Goal: Task Accomplishment & Management: Complete application form

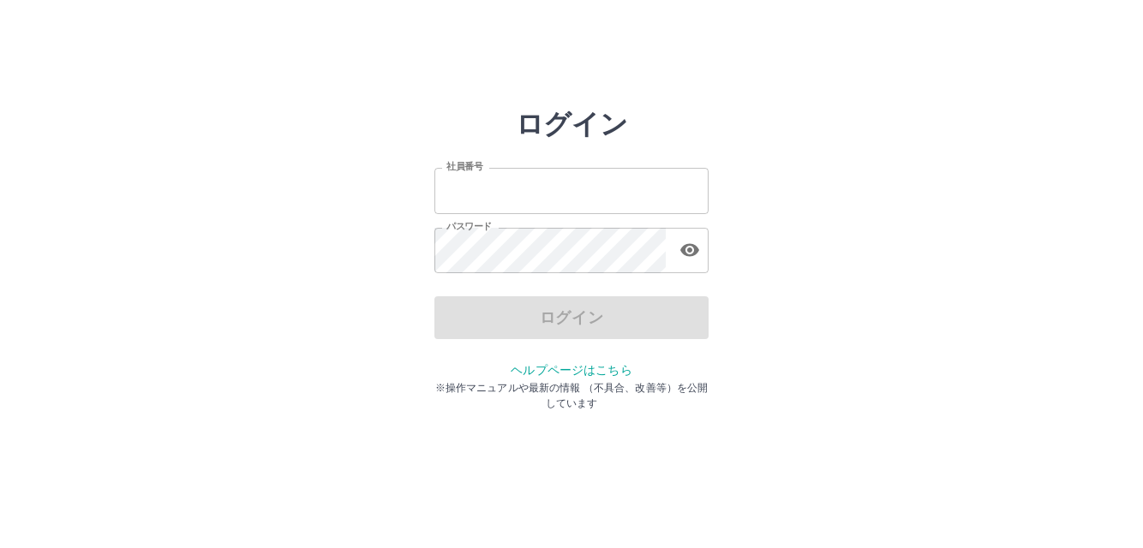
type input "*******"
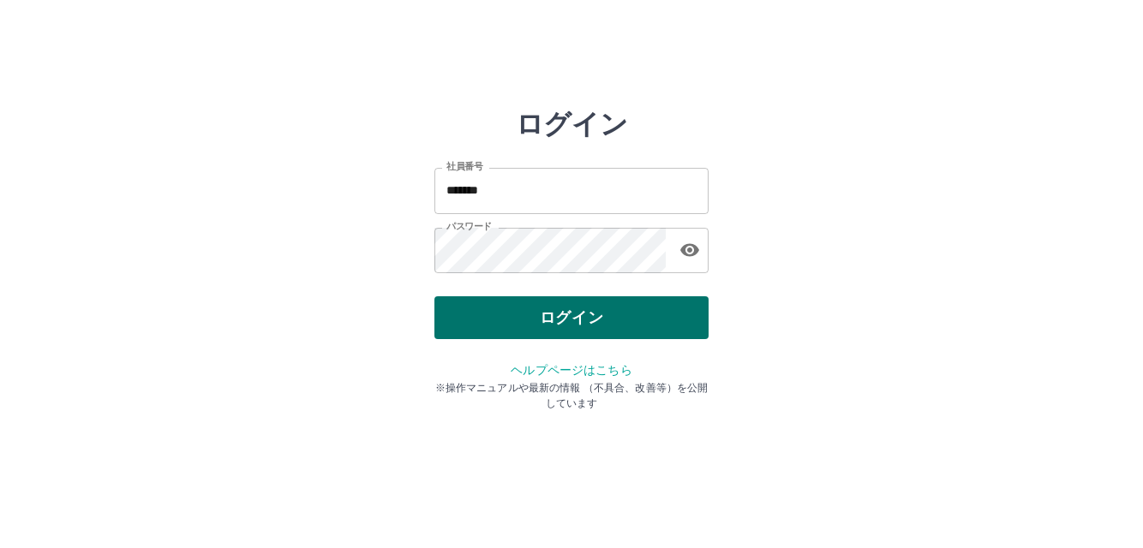
click at [574, 319] on div "ログイン" at bounding box center [571, 317] width 274 height 43
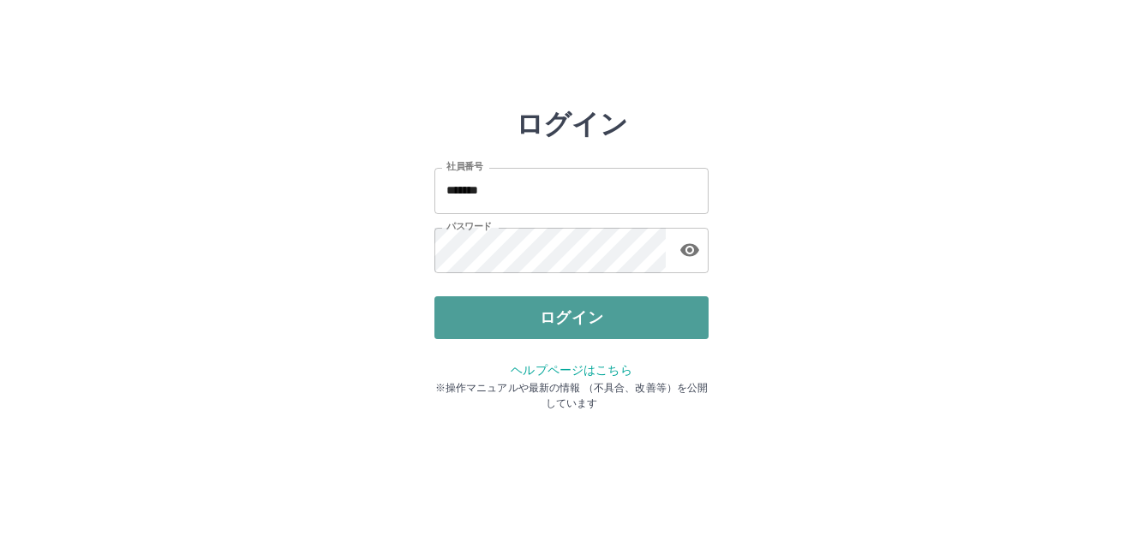
click at [575, 318] on button "ログイン" at bounding box center [571, 317] width 274 height 43
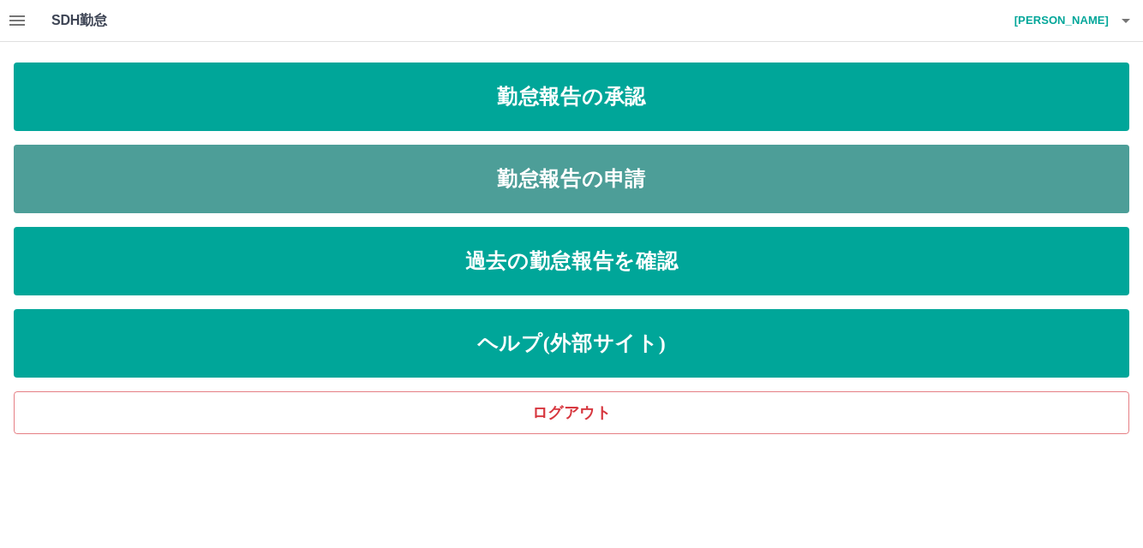
click at [522, 176] on link "勤怠報告の申請" at bounding box center [571, 179] width 1115 height 69
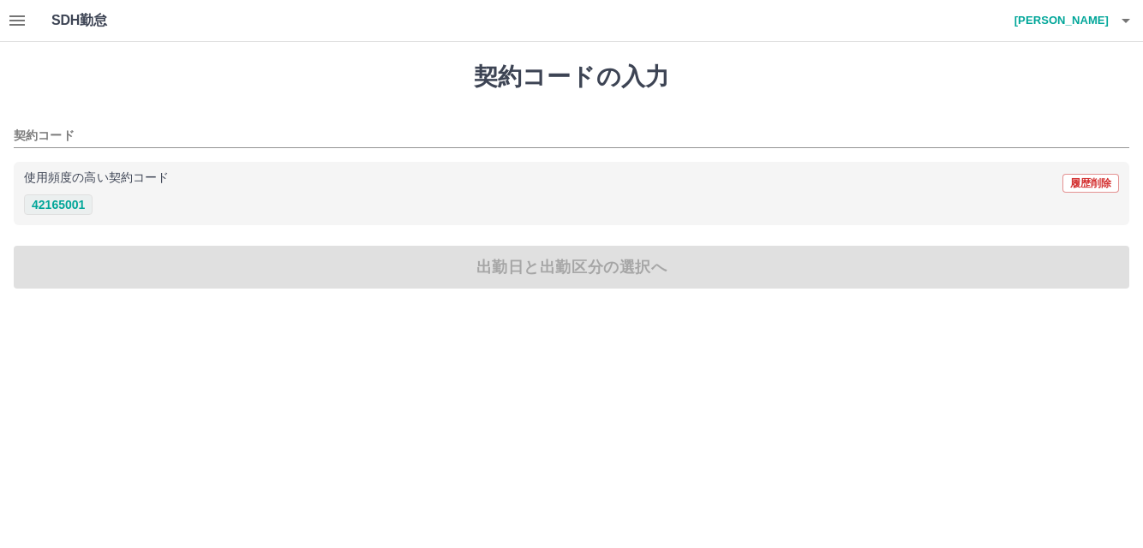
click at [54, 201] on button "42165001" at bounding box center [58, 204] width 69 height 21
type input "********"
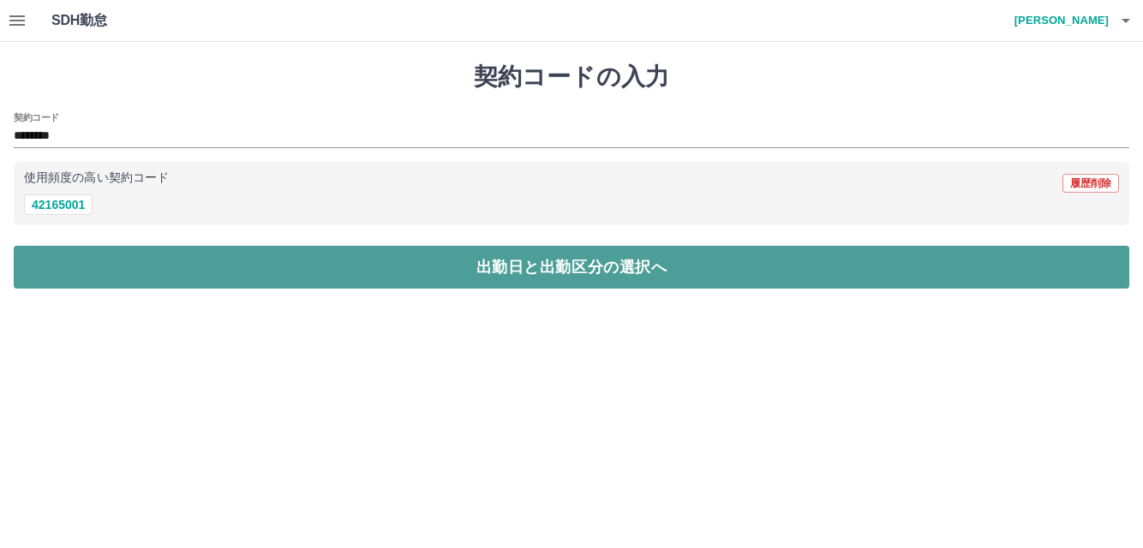
click at [453, 265] on button "出勤日と出勤区分の選択へ" at bounding box center [571, 267] width 1115 height 43
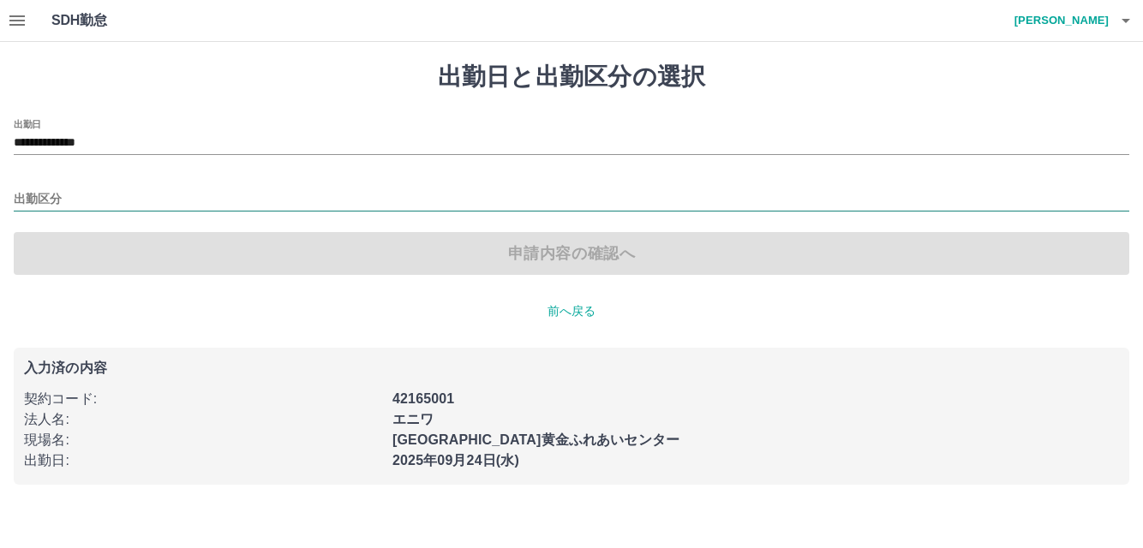
click at [76, 195] on input "出勤区分" at bounding box center [571, 199] width 1115 height 21
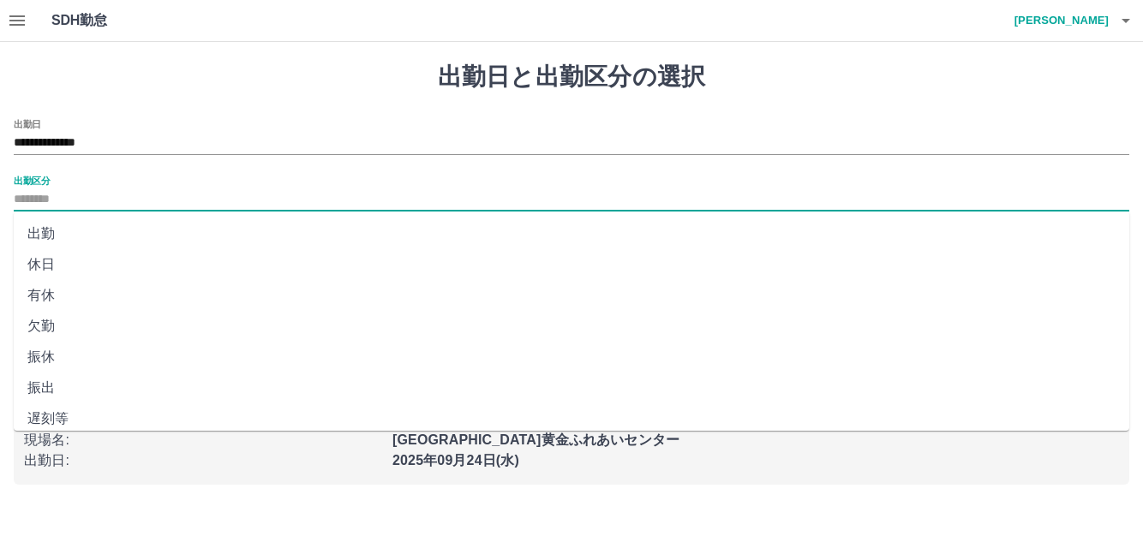
click at [40, 235] on li "出勤" at bounding box center [571, 233] width 1115 height 31
type input "**"
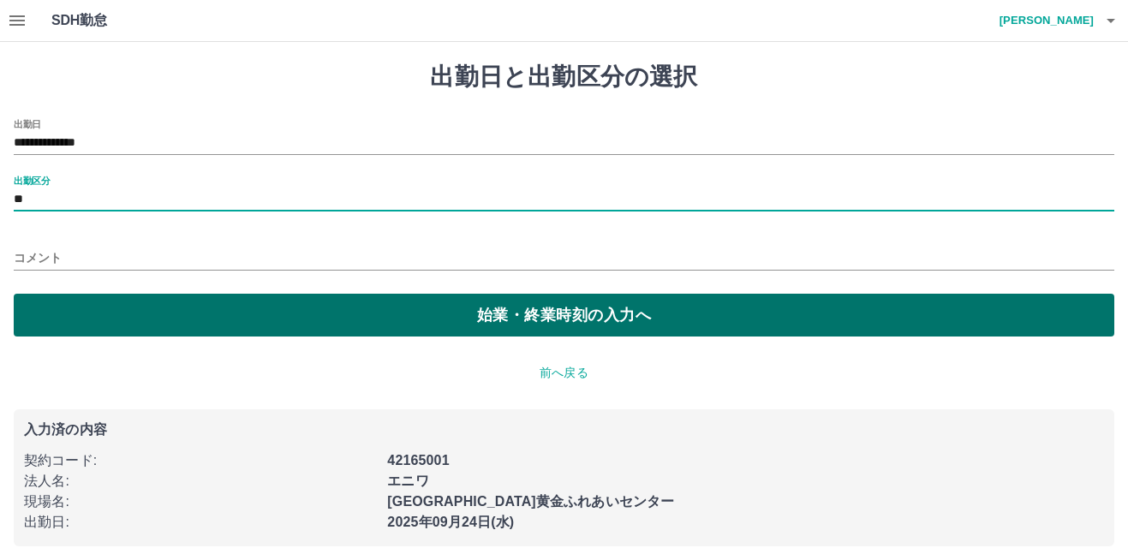
click at [522, 313] on button "始業・終業時刻の入力へ" at bounding box center [564, 315] width 1101 height 43
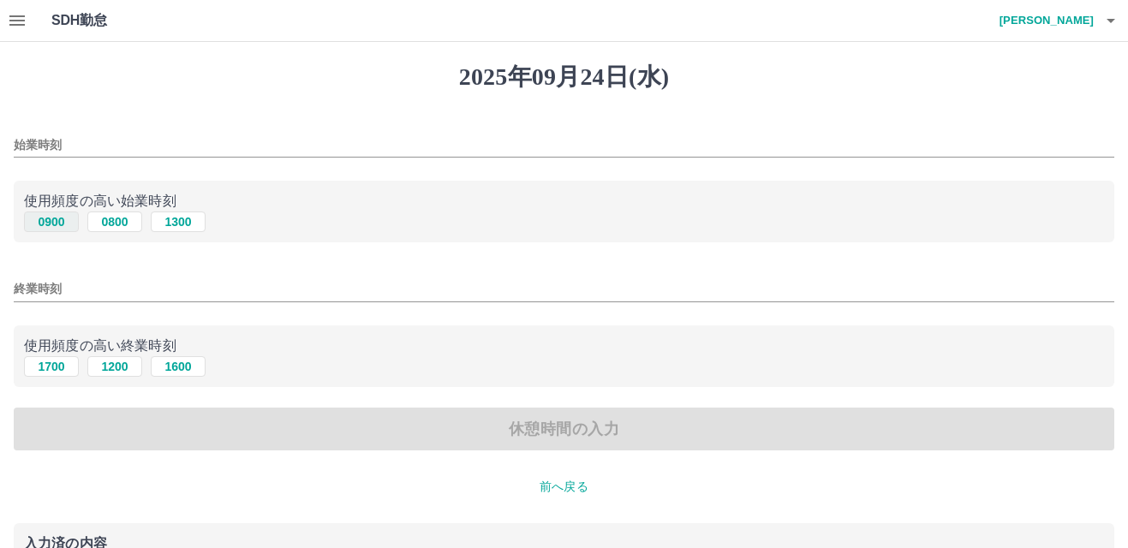
click at [45, 222] on button "0900" at bounding box center [51, 222] width 55 height 21
type input "****"
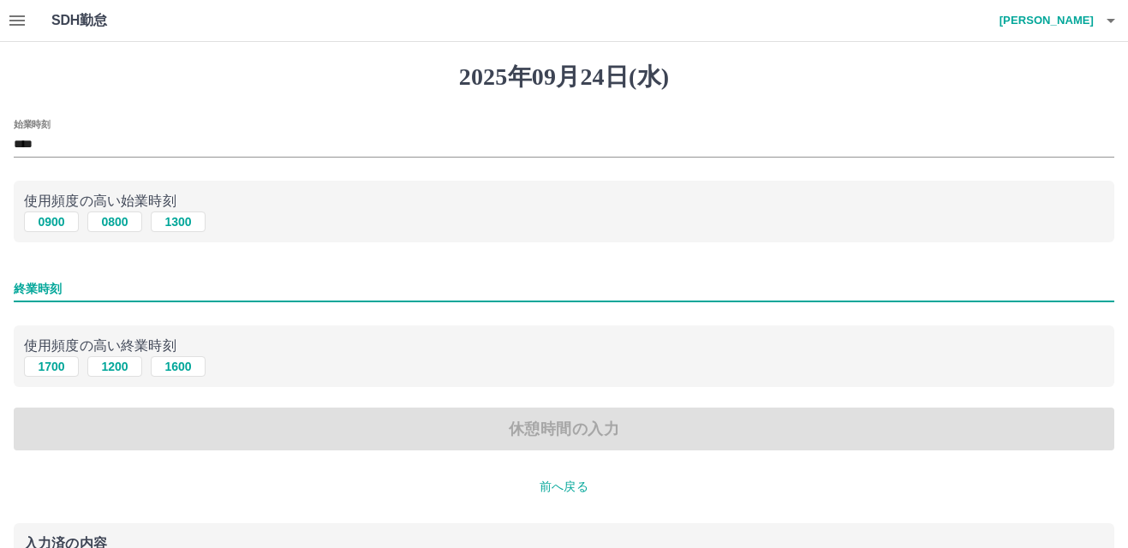
click at [89, 288] on input "終業時刻" at bounding box center [564, 289] width 1101 height 25
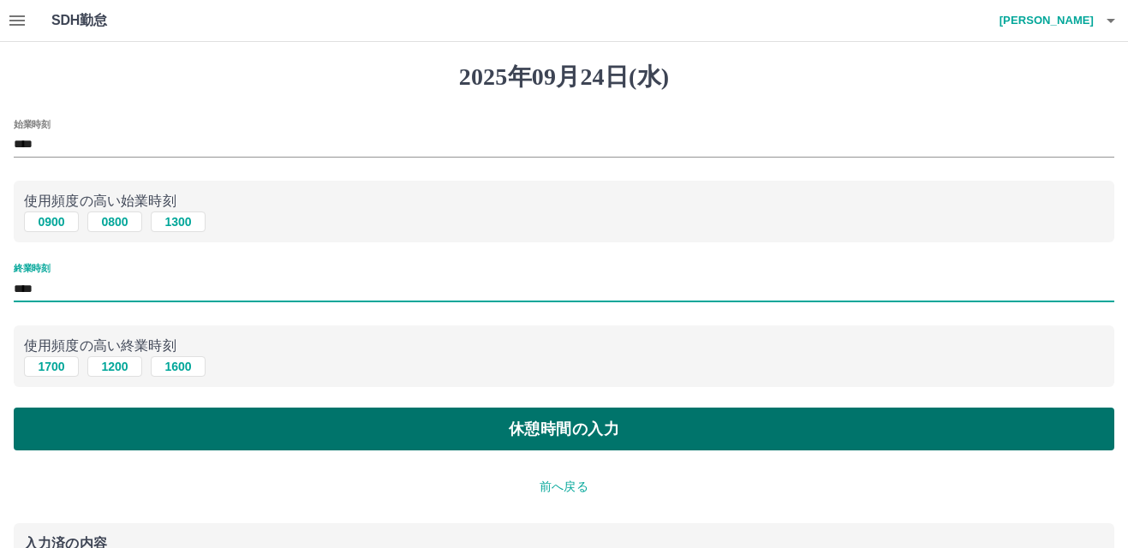
type input "****"
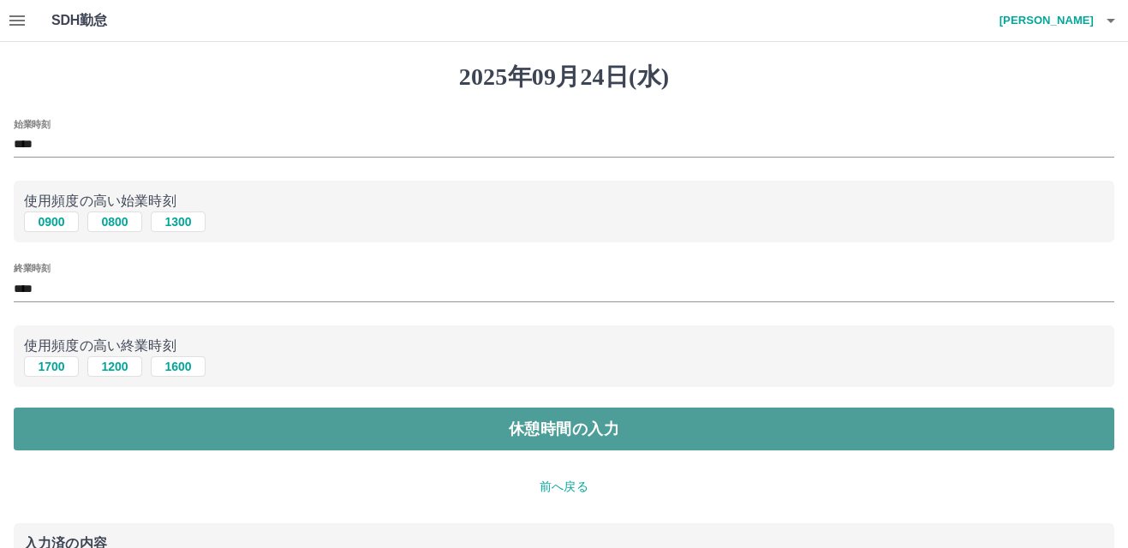
click at [545, 429] on button "休憩時間の入力" at bounding box center [564, 429] width 1101 height 43
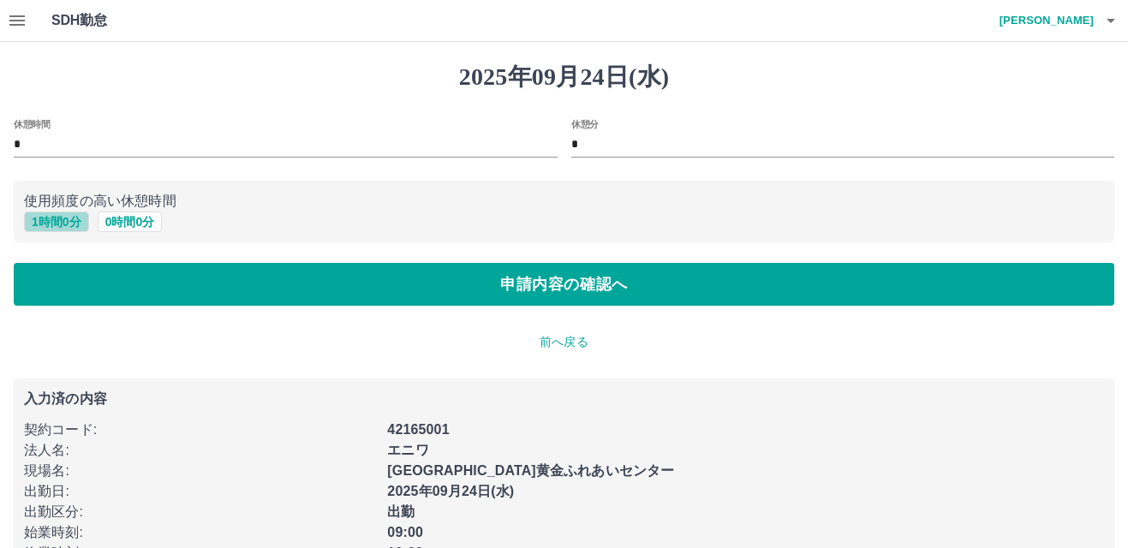
click at [59, 220] on button "1 時間 0 分" at bounding box center [56, 222] width 65 height 21
type input "*"
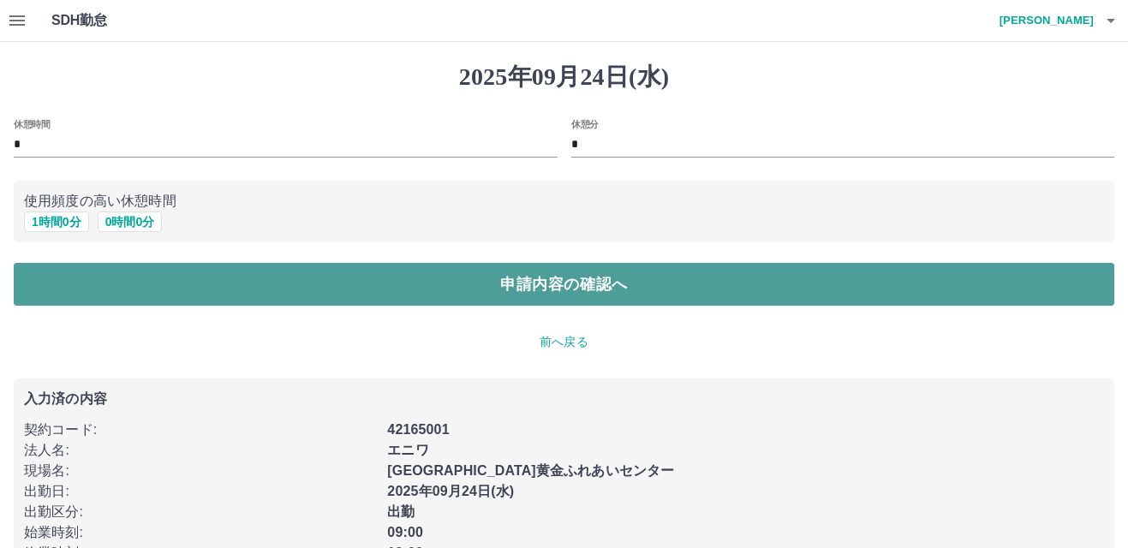
click at [521, 286] on button "申請内容の確認へ" at bounding box center [564, 284] width 1101 height 43
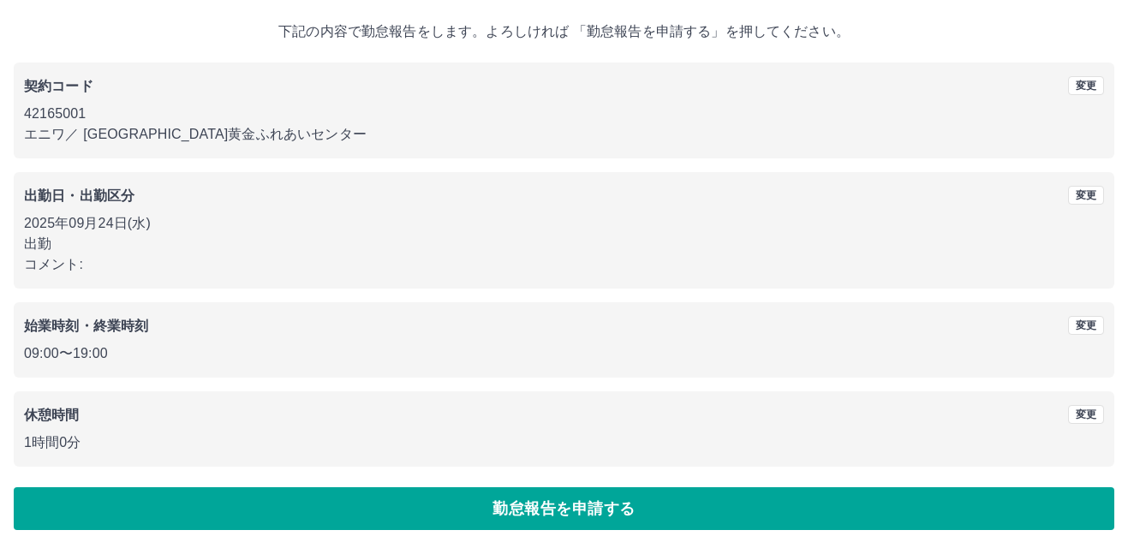
scroll to position [93, 0]
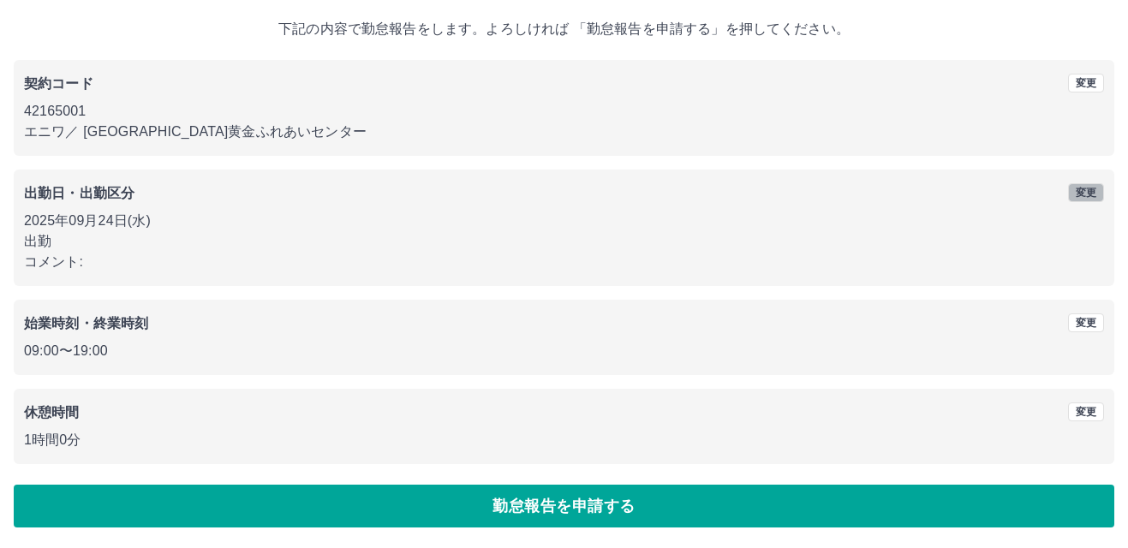
click at [1085, 189] on button "変更" at bounding box center [1086, 192] width 36 height 19
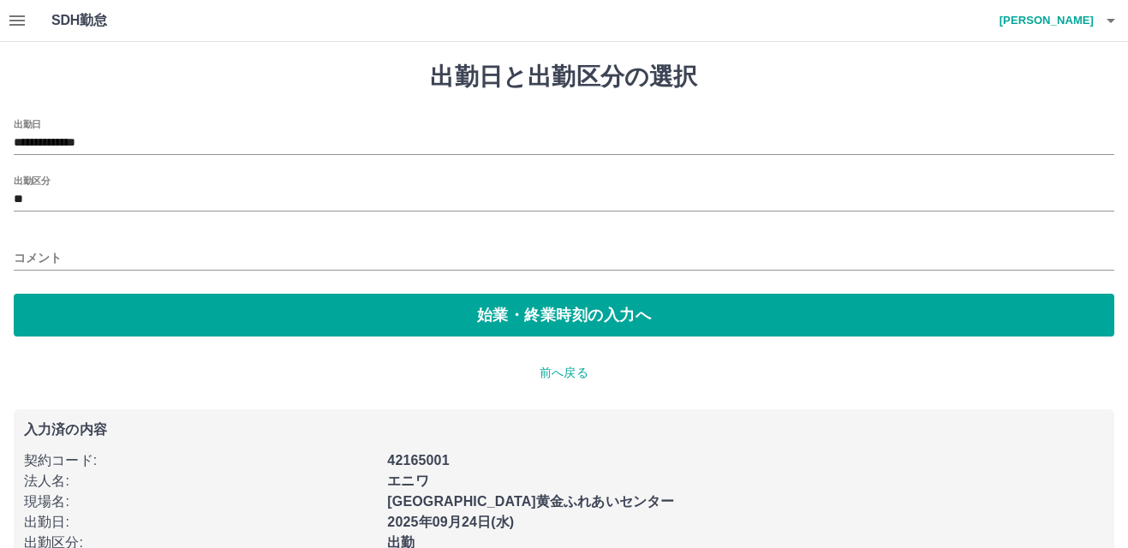
click at [107, 259] on input "コメント" at bounding box center [564, 258] width 1101 height 25
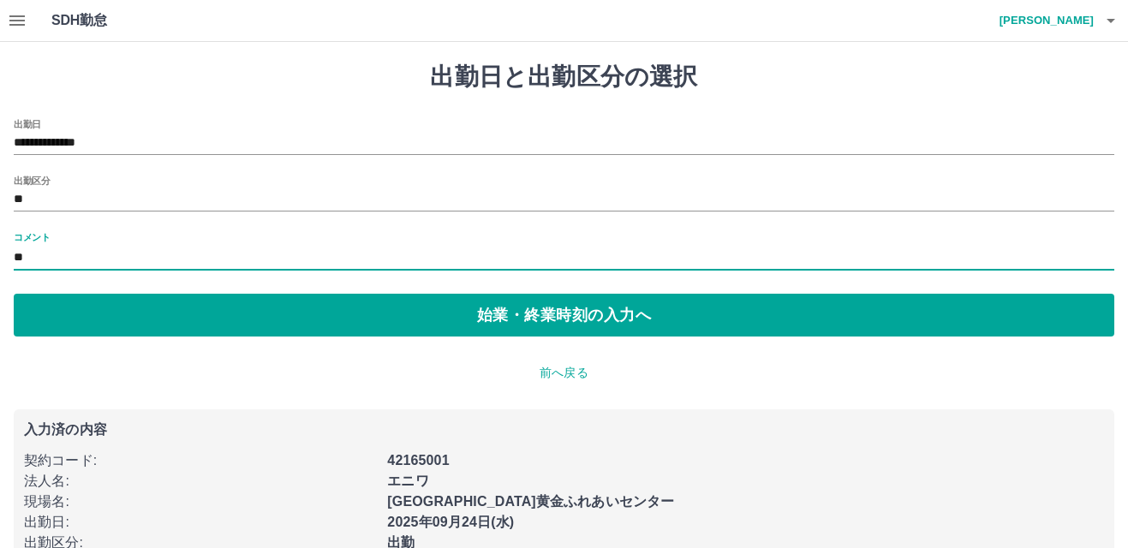
type input "*"
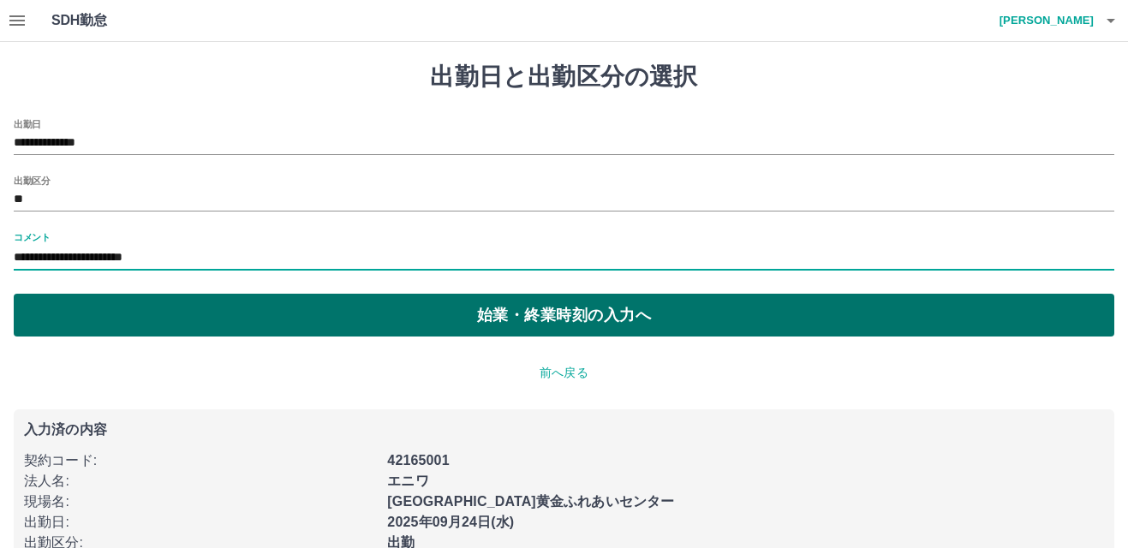
type input "**********"
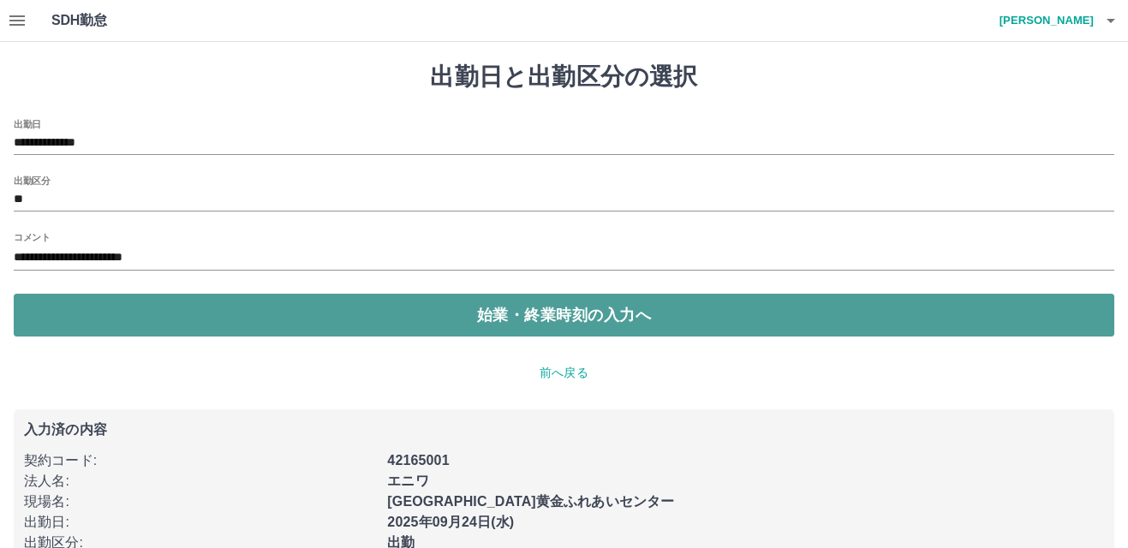
click at [602, 314] on button "始業・終業時刻の入力へ" at bounding box center [564, 315] width 1101 height 43
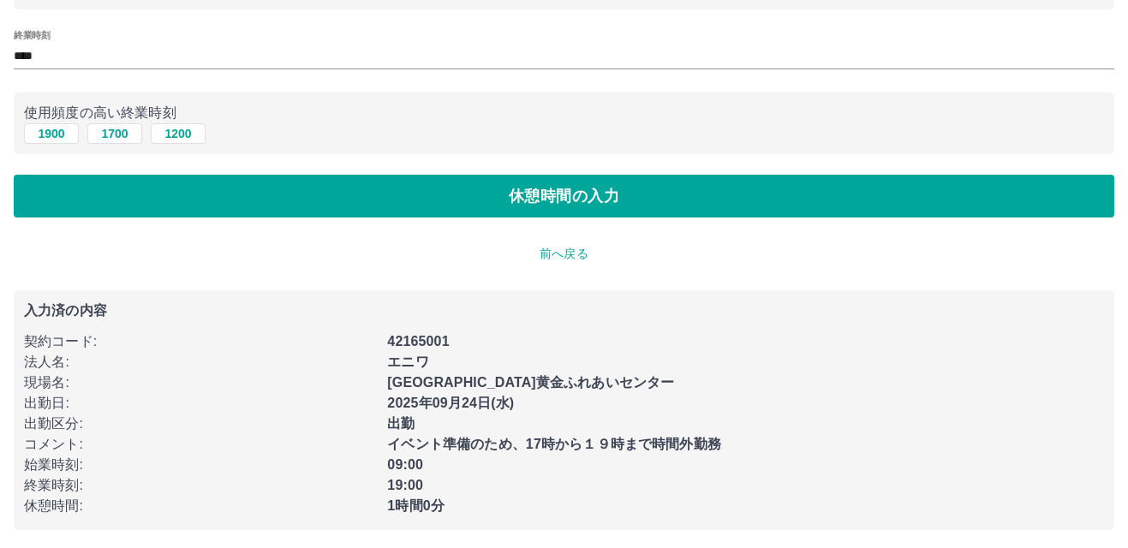
scroll to position [236, 0]
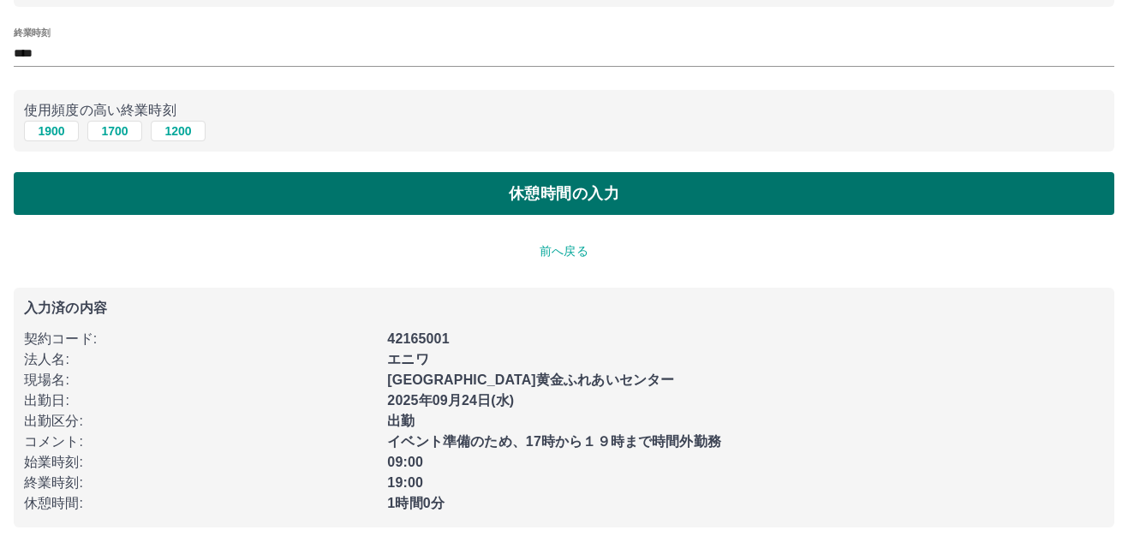
click at [553, 194] on button "休憩時間の入力" at bounding box center [564, 193] width 1101 height 43
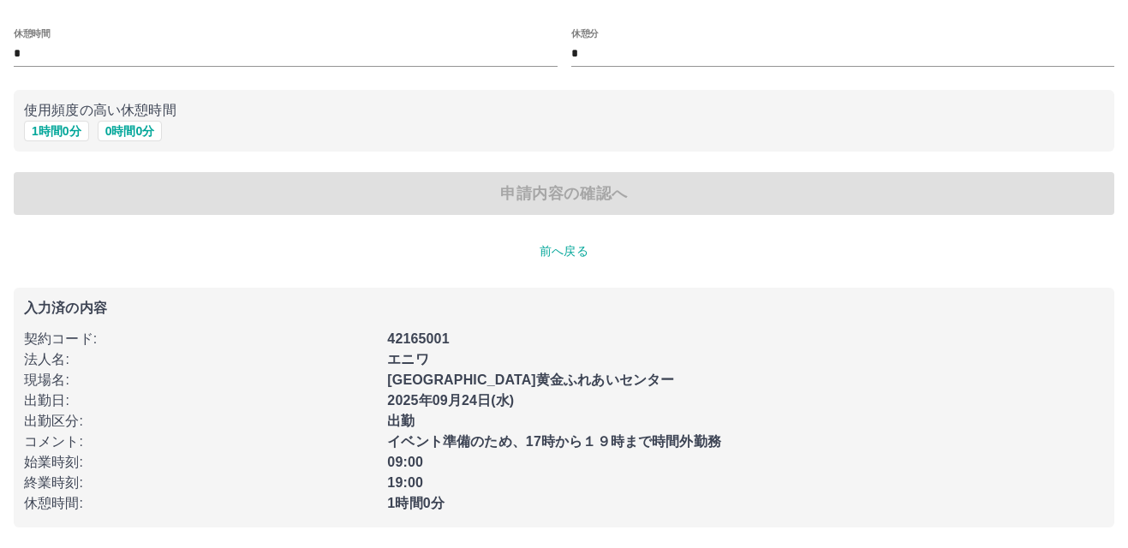
type input "*"
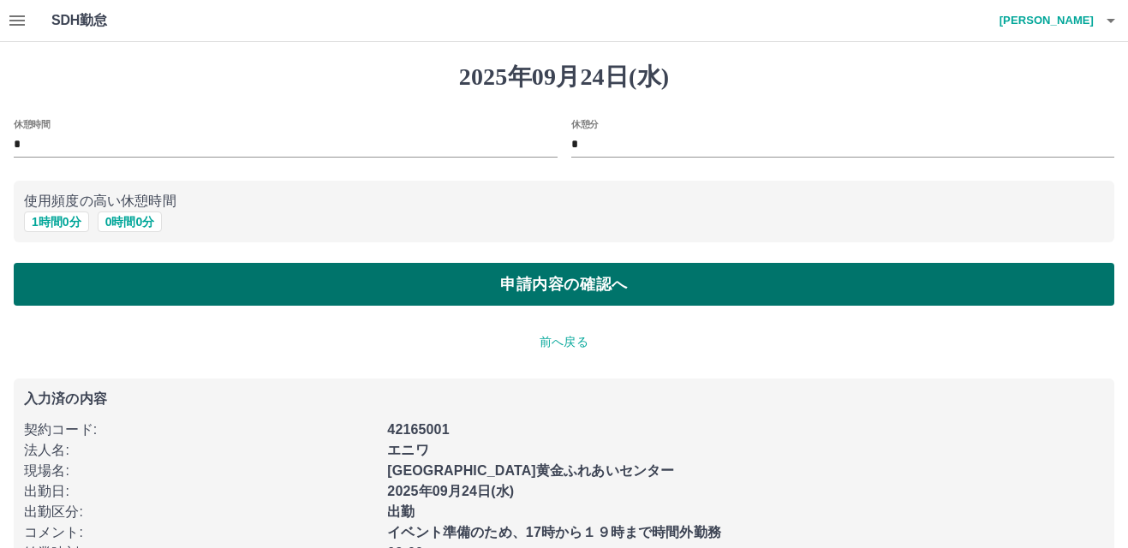
click at [560, 281] on button "申請内容の確認へ" at bounding box center [564, 284] width 1101 height 43
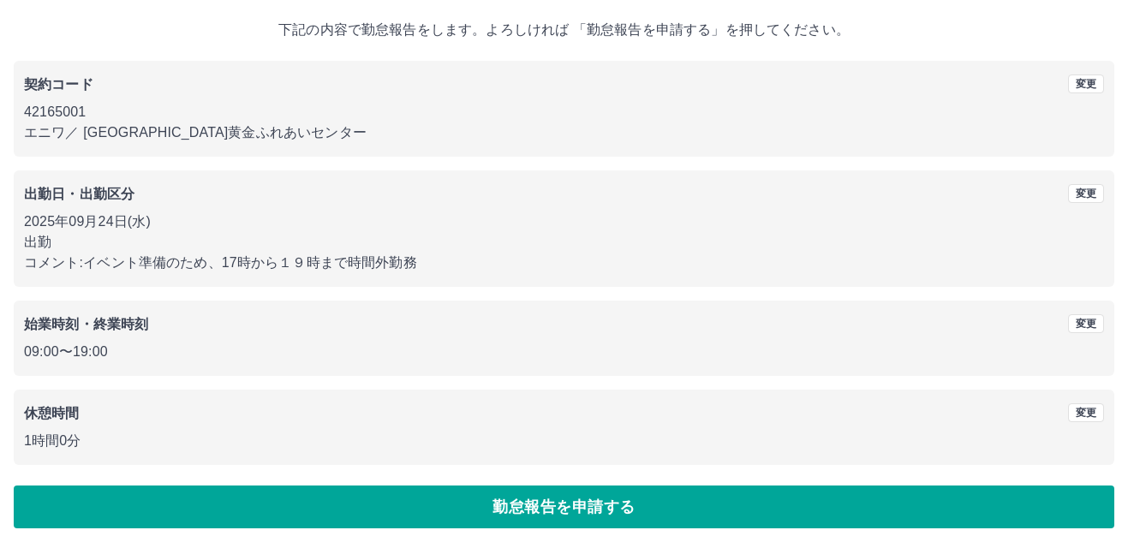
scroll to position [93, 0]
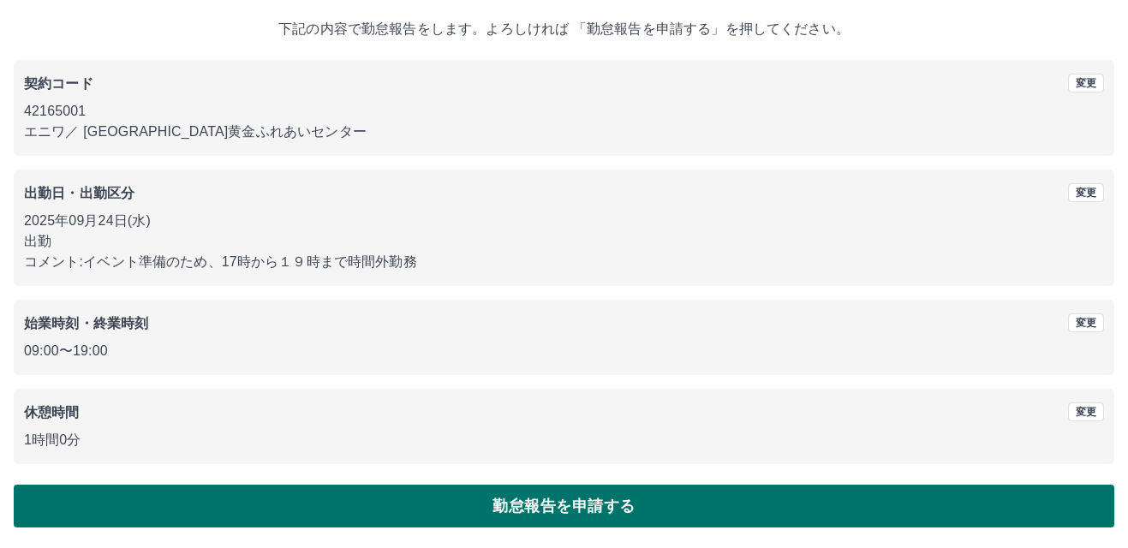
click at [545, 505] on button "勤怠報告を申請する" at bounding box center [564, 506] width 1101 height 43
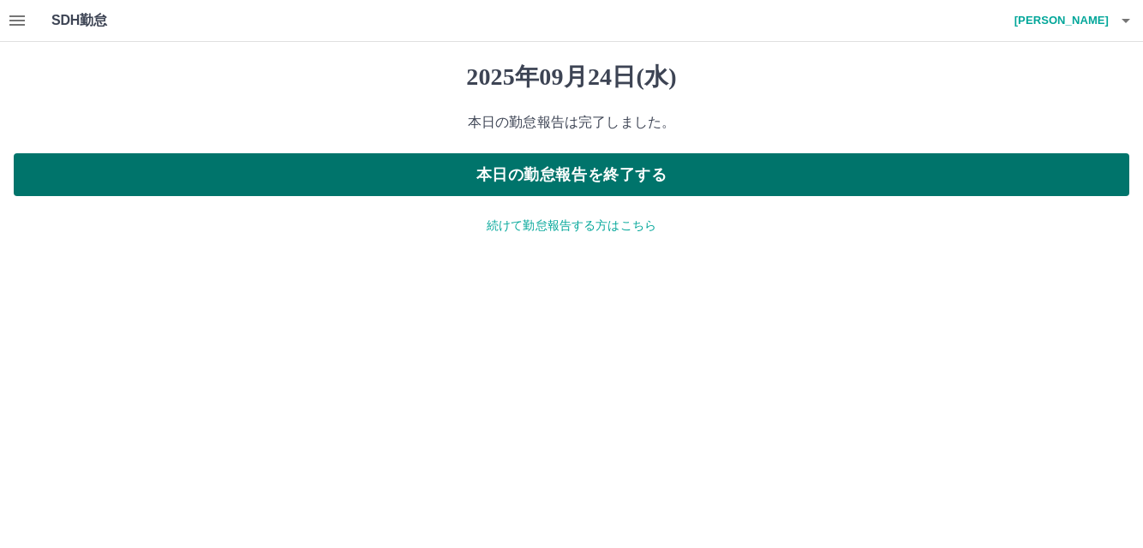
click at [561, 170] on button "本日の勤怠報告を終了する" at bounding box center [571, 174] width 1115 height 43
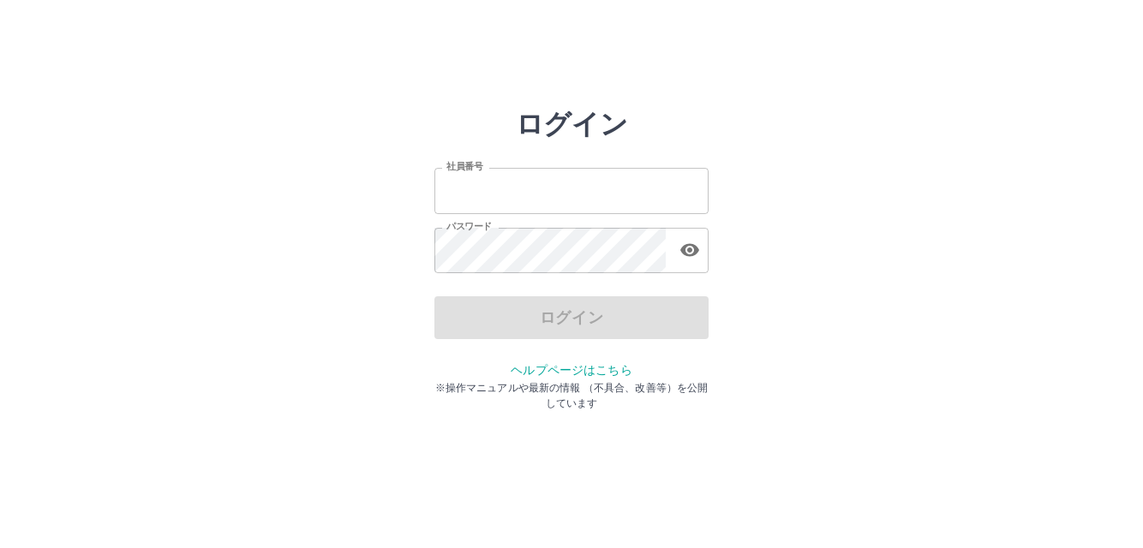
type input "*******"
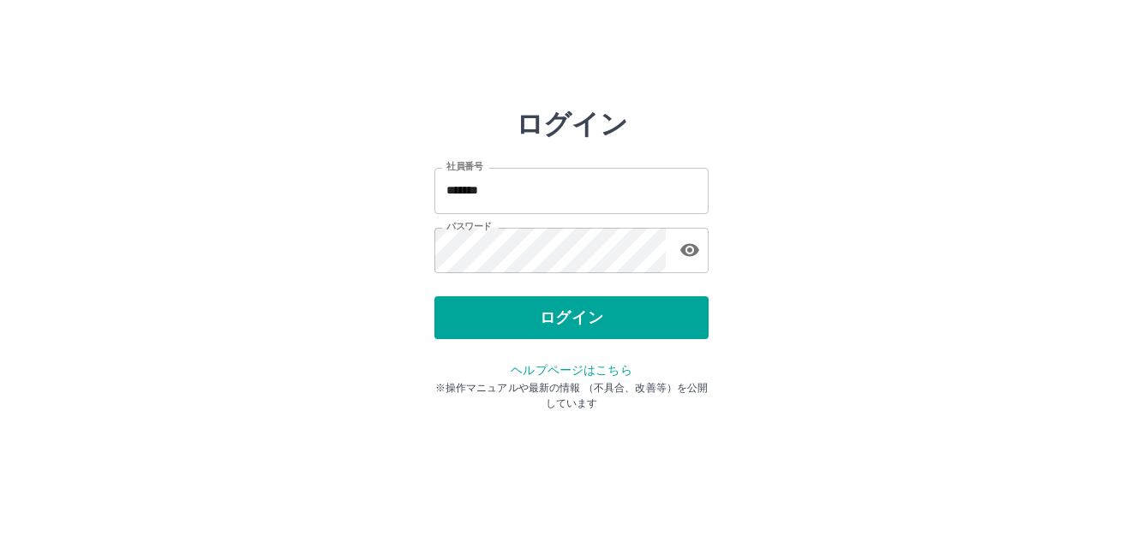
click at [595, 312] on div "ログイン" at bounding box center [571, 317] width 274 height 43
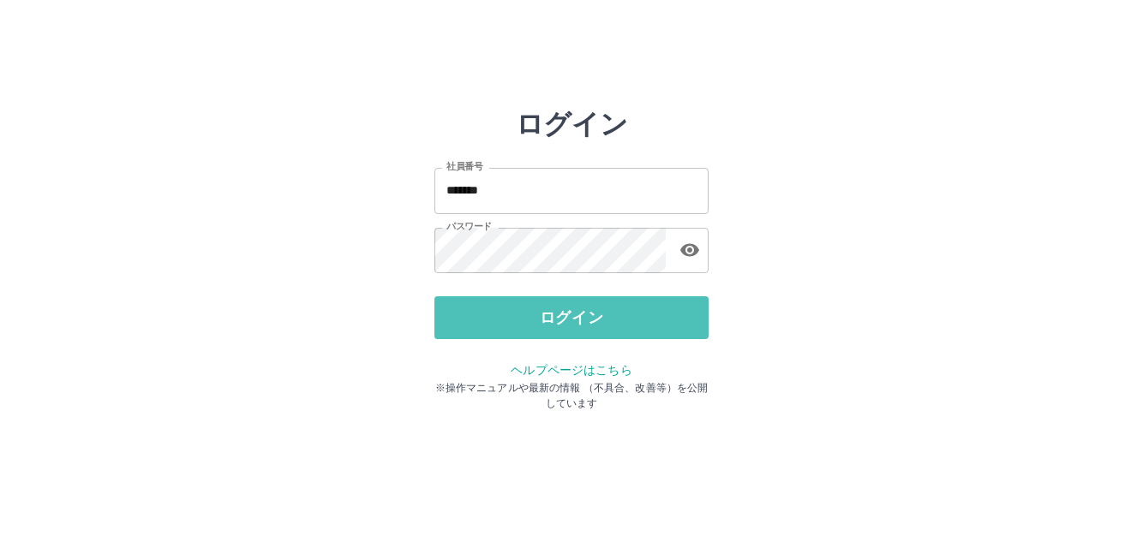
click at [595, 312] on button "ログイン" at bounding box center [571, 317] width 274 height 43
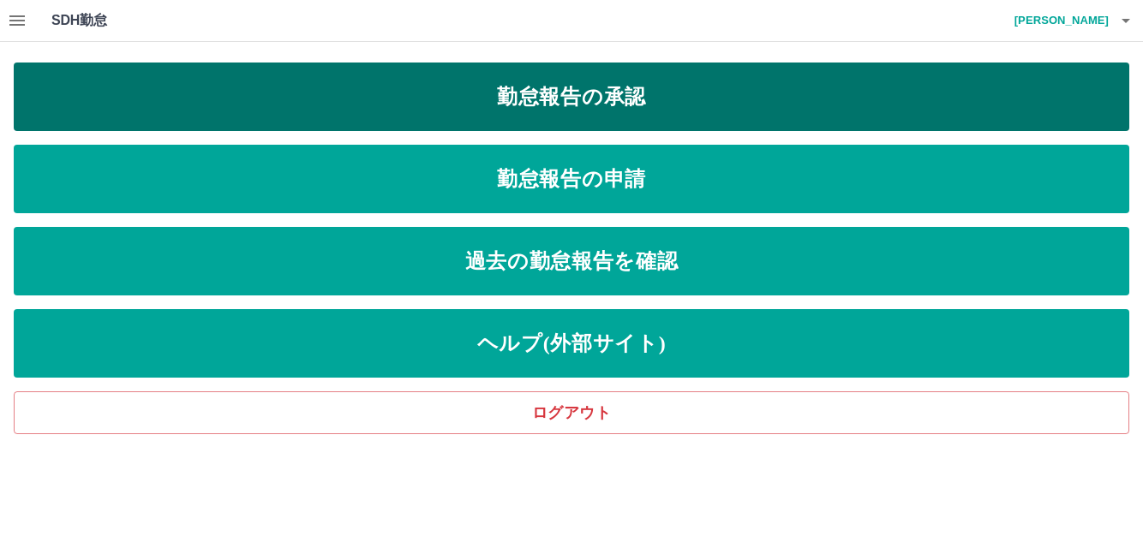
click at [577, 87] on link "勤怠報告の承認" at bounding box center [571, 97] width 1115 height 69
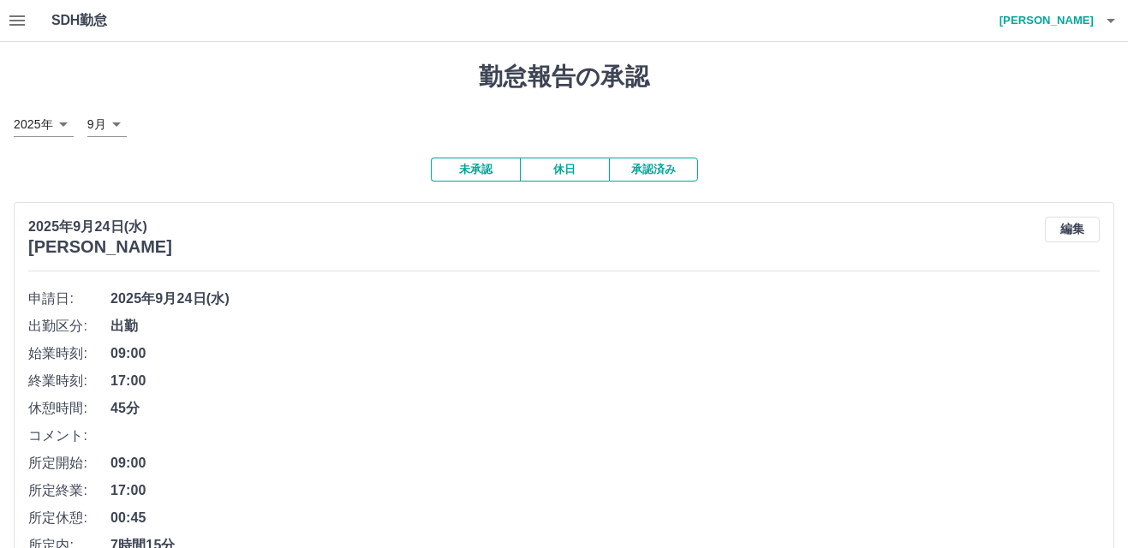
click at [18, 15] on icon "button" at bounding box center [17, 20] width 21 height 21
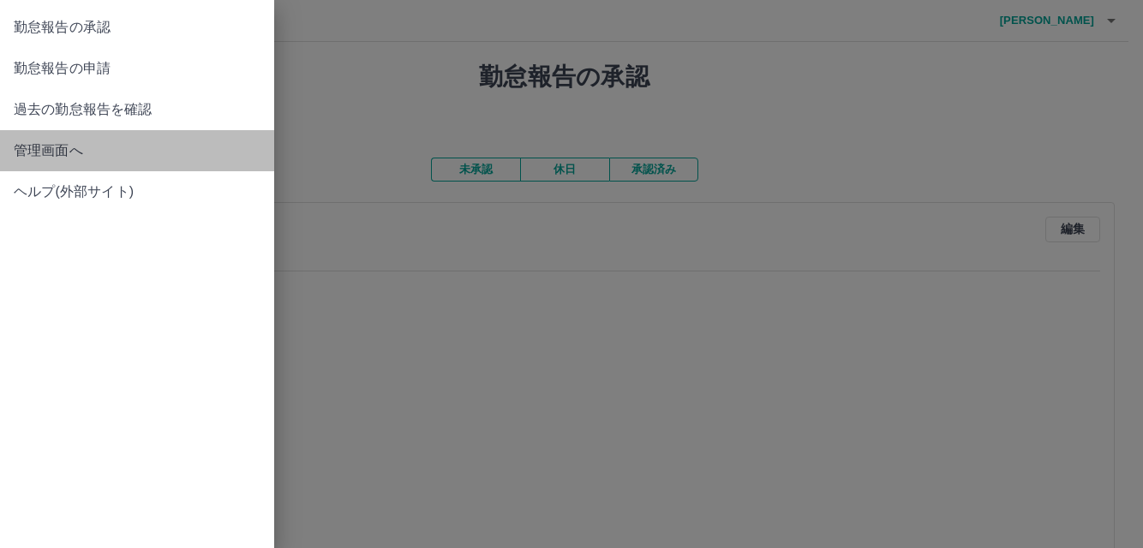
click at [51, 149] on span "管理画面へ" at bounding box center [137, 150] width 247 height 21
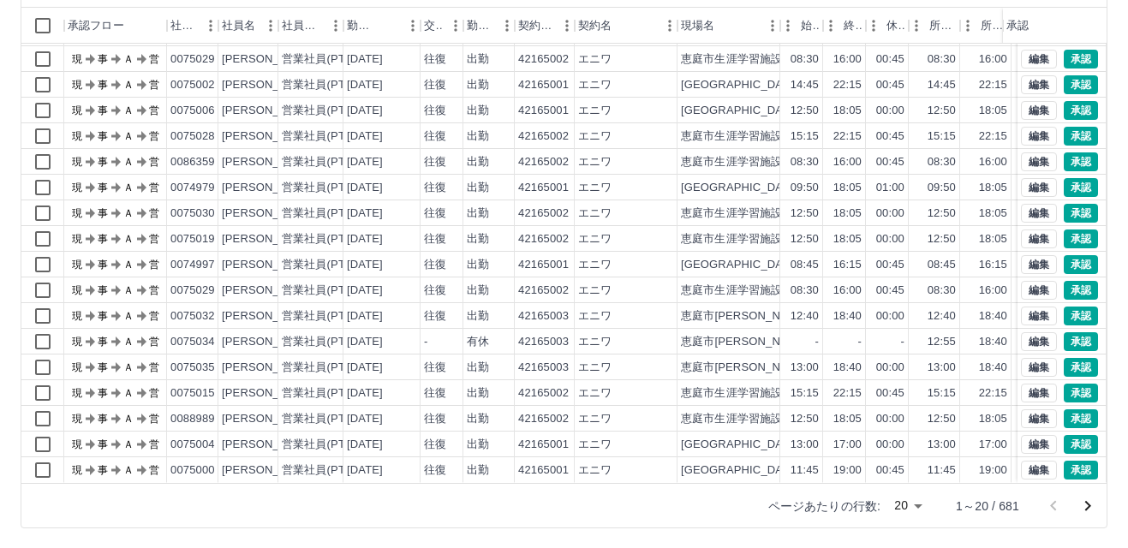
scroll to position [176, 0]
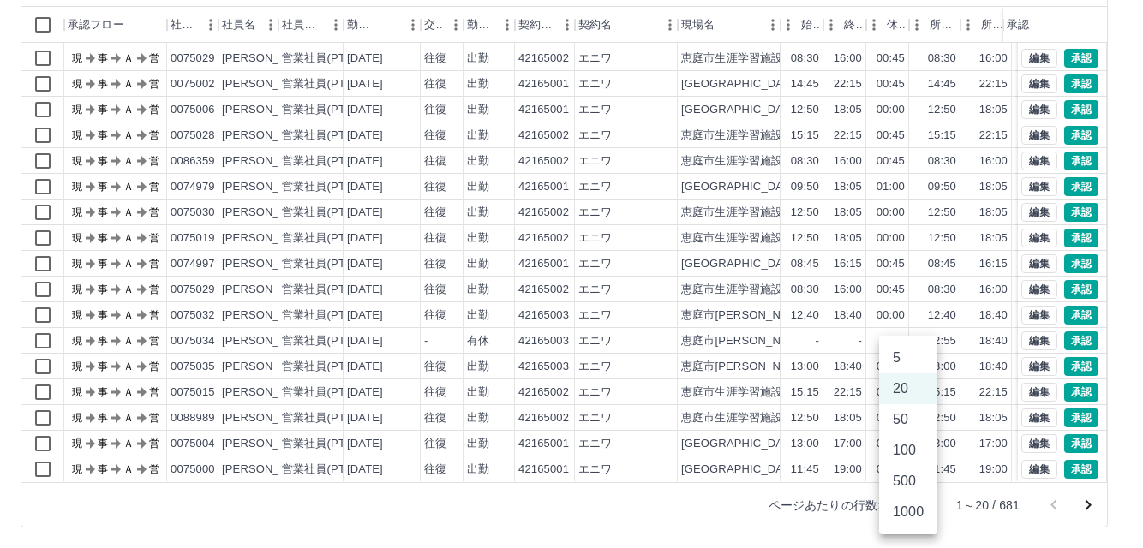
click at [918, 505] on body "SDH勤怠 中屋　通 勤務実績承認 前月 2025年09月 次月 今月 月選択 承認モード 削除モード 一括承認 列一覧 0 フィルター 行間隔 エクスポート…" at bounding box center [571, 186] width 1143 height 724
click at [908, 451] on li "100" at bounding box center [908, 450] width 58 height 31
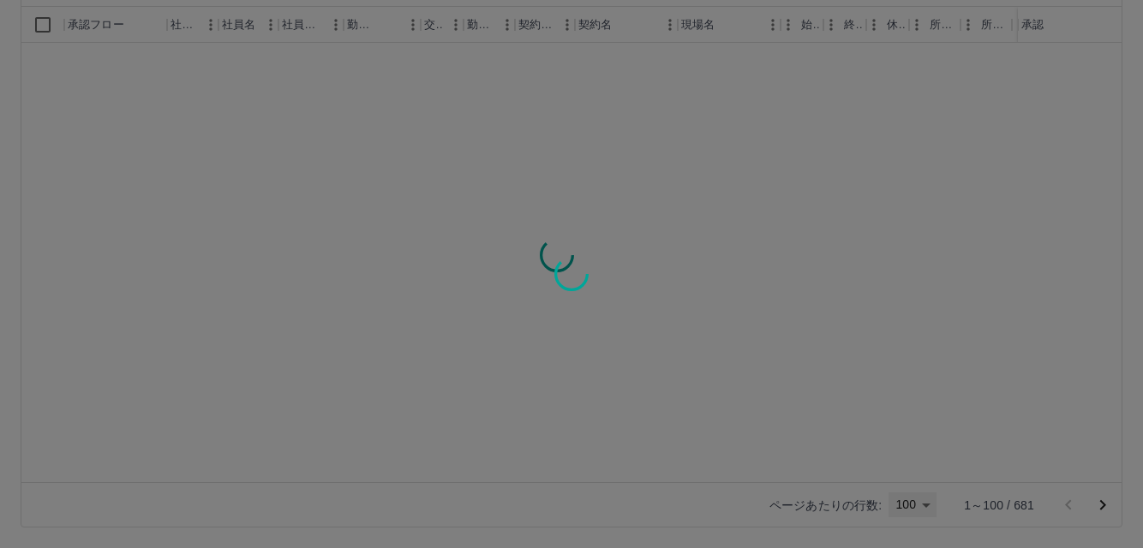
type input "***"
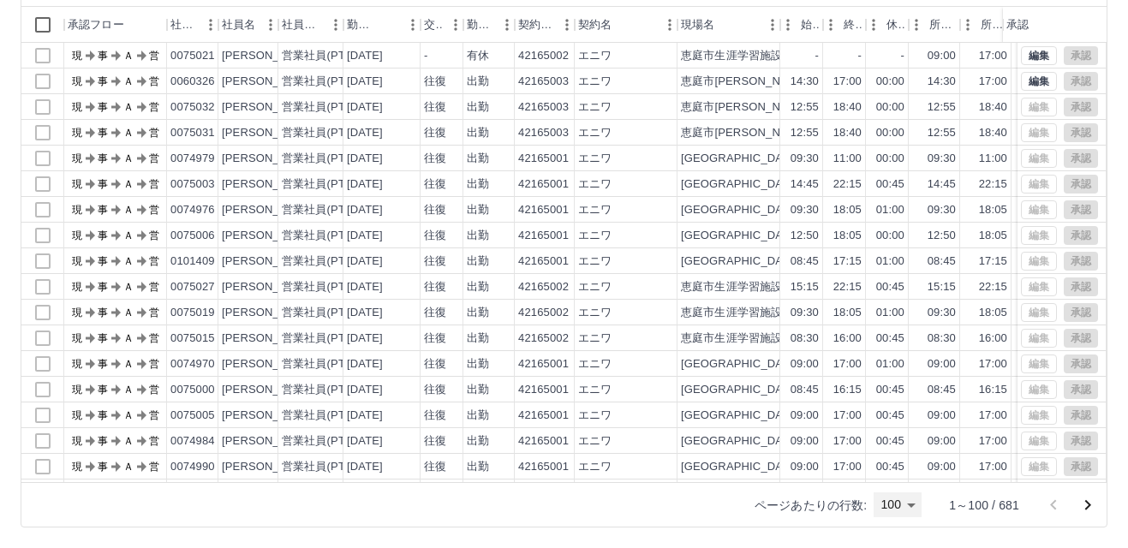
scroll to position [2145, 0]
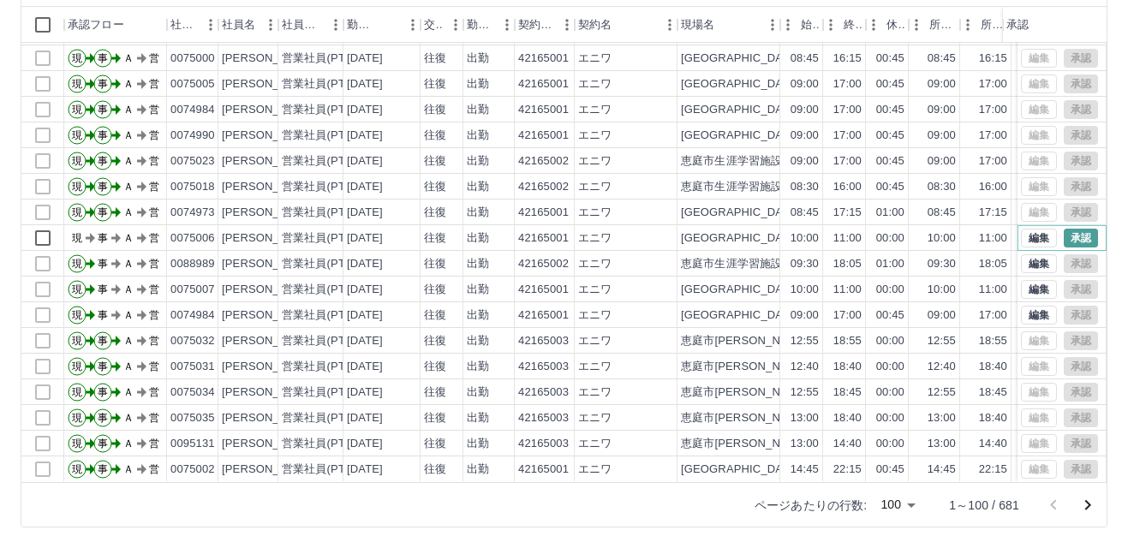
click at [1065, 229] on button "承認" at bounding box center [1081, 238] width 34 height 19
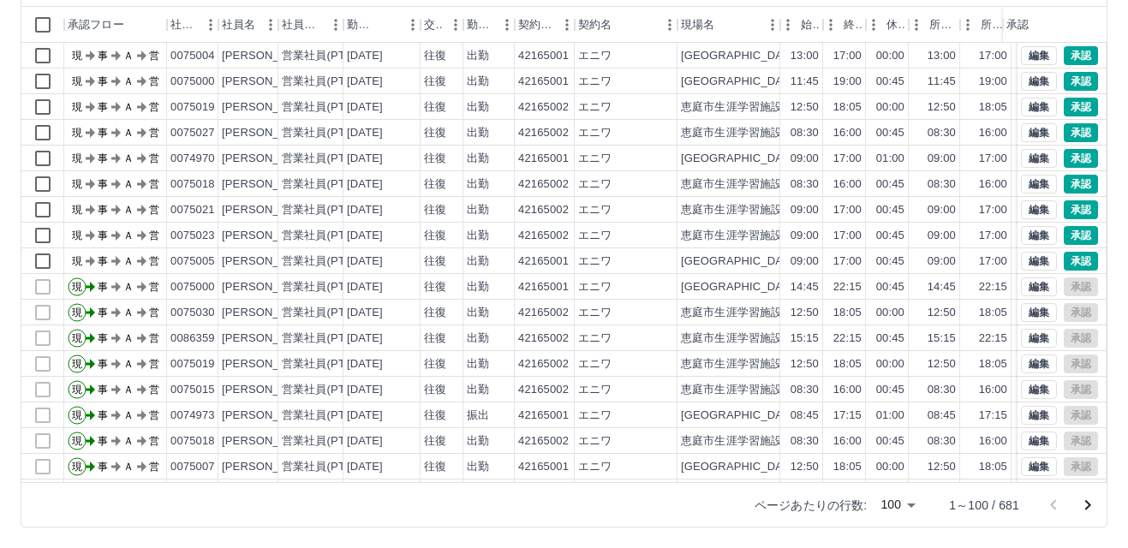
scroll to position [432, 0]
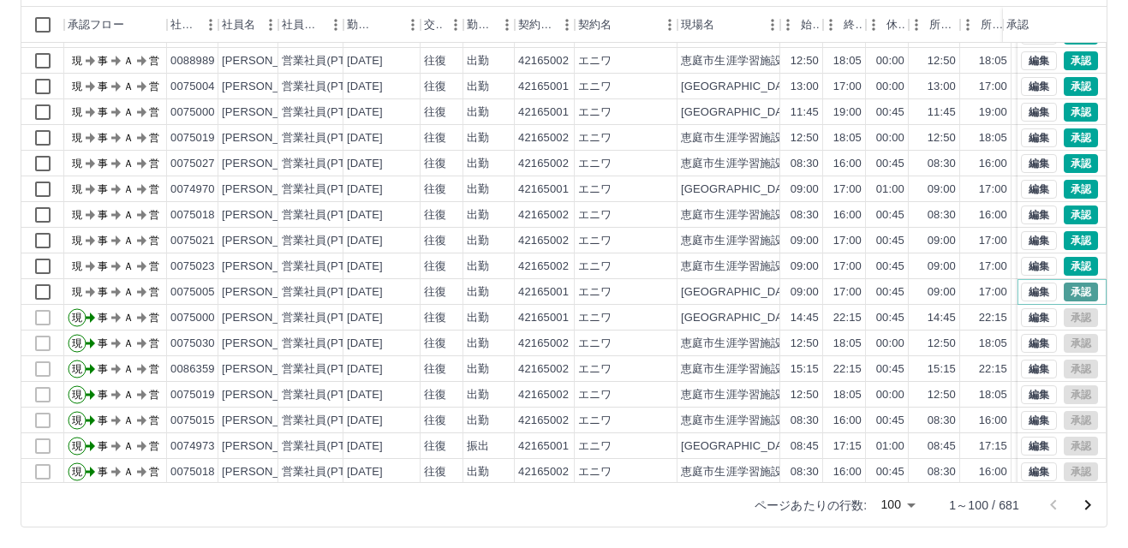
click at [1073, 288] on button "承認" at bounding box center [1081, 292] width 34 height 19
click at [1064, 266] on button "承認" at bounding box center [1081, 266] width 34 height 19
click at [1064, 240] on button "承認" at bounding box center [1081, 240] width 34 height 19
click at [1064, 216] on button "承認" at bounding box center [1081, 215] width 34 height 19
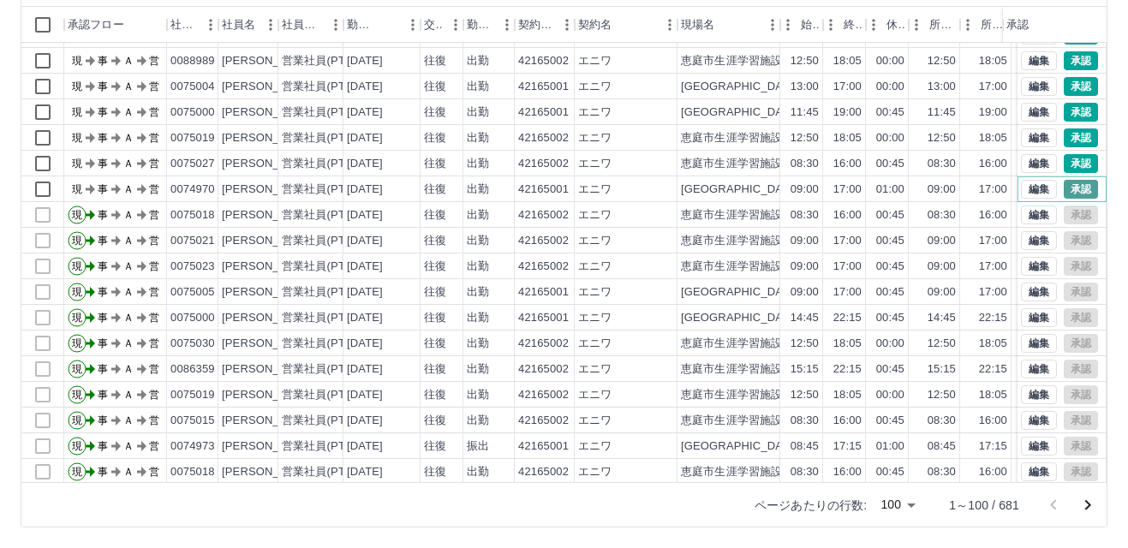
click at [1065, 186] on button "承認" at bounding box center [1081, 189] width 34 height 19
click at [1064, 162] on button "承認" at bounding box center [1081, 163] width 34 height 19
click at [1068, 136] on button "承認" at bounding box center [1081, 137] width 34 height 19
click at [1064, 59] on button "承認" at bounding box center [1081, 60] width 34 height 19
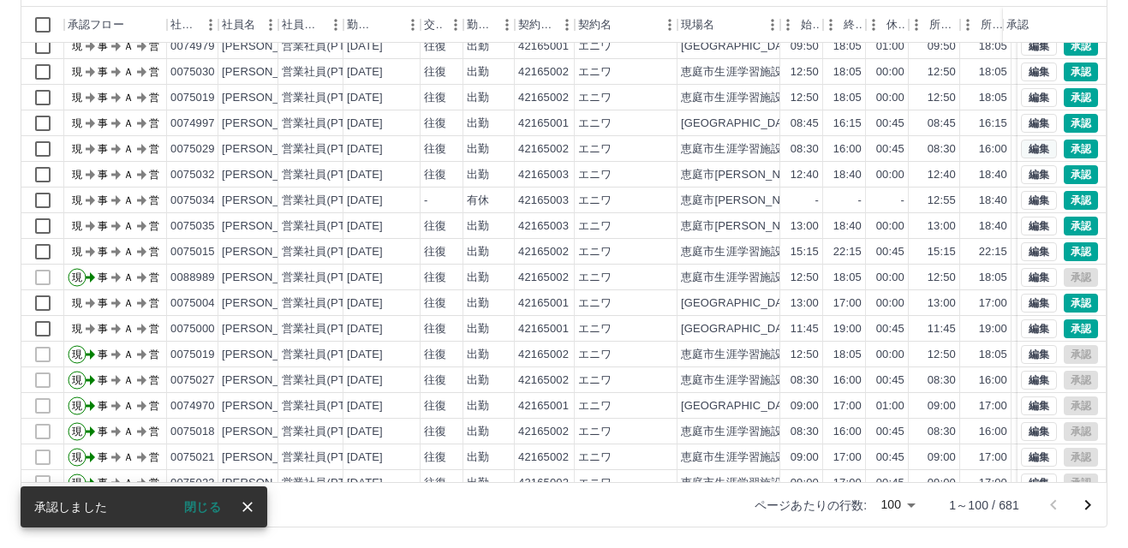
scroll to position [175, 0]
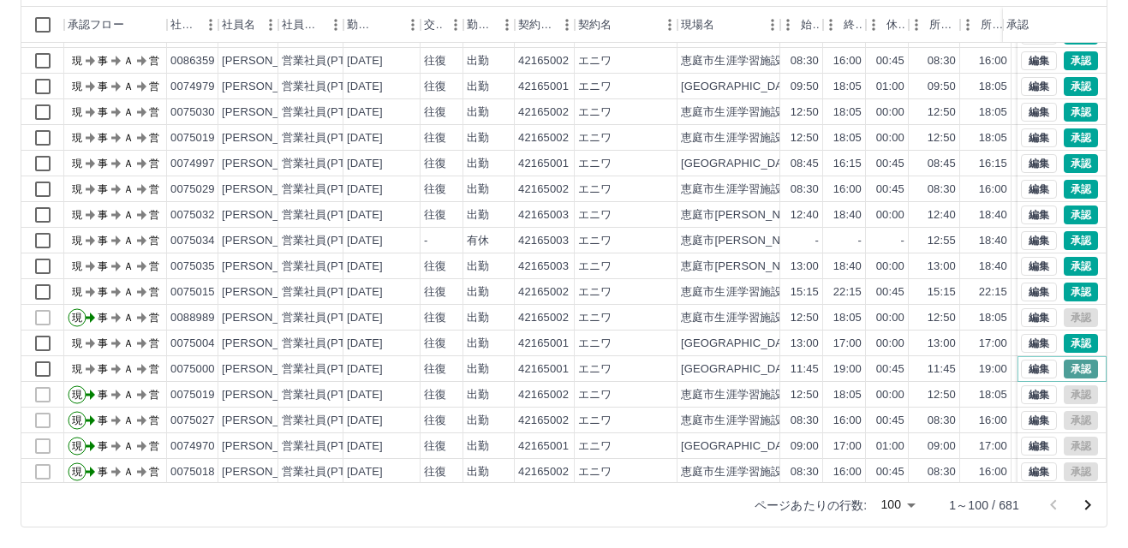
click at [1064, 370] on button "承認" at bounding box center [1081, 369] width 34 height 19
click at [1064, 341] on button "承認" at bounding box center [1081, 343] width 34 height 19
click at [1064, 263] on button "承認" at bounding box center [1081, 266] width 34 height 19
click at [1065, 289] on button "承認" at bounding box center [1081, 292] width 34 height 19
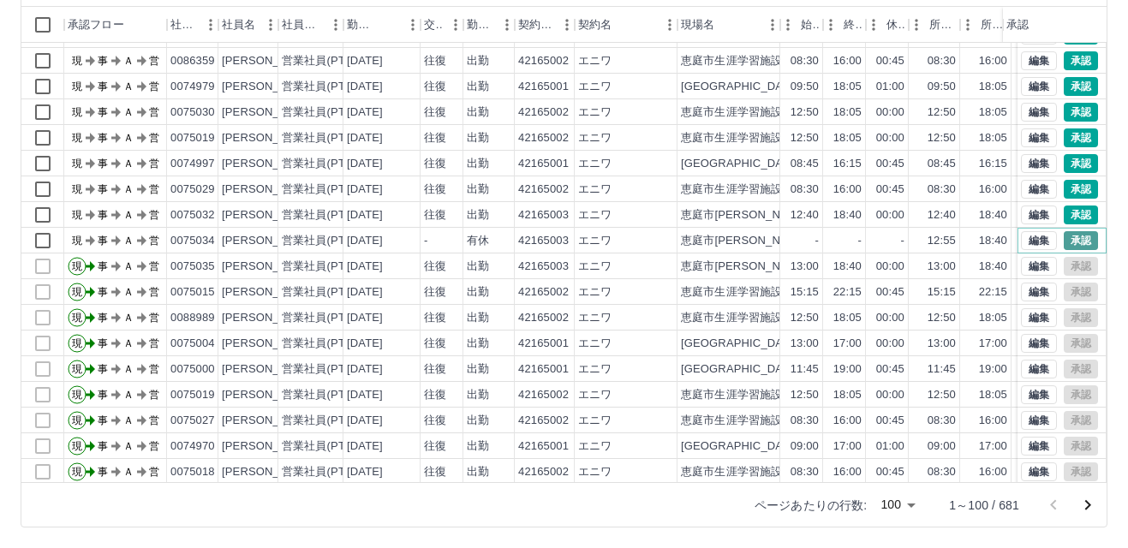
click at [1068, 236] on button "承認" at bounding box center [1081, 240] width 34 height 19
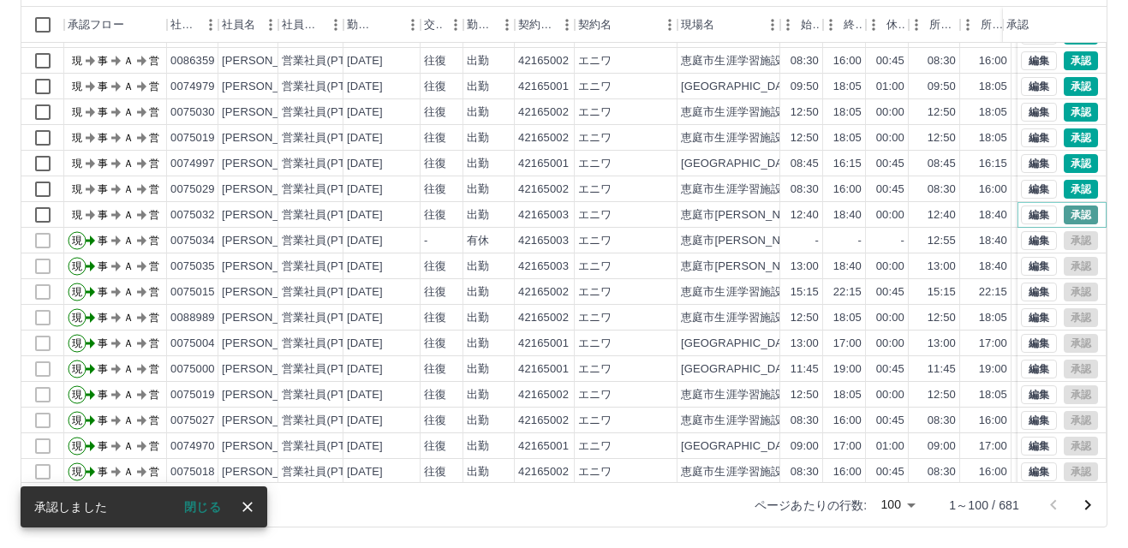
click at [1064, 212] on button "承認" at bounding box center [1081, 215] width 34 height 19
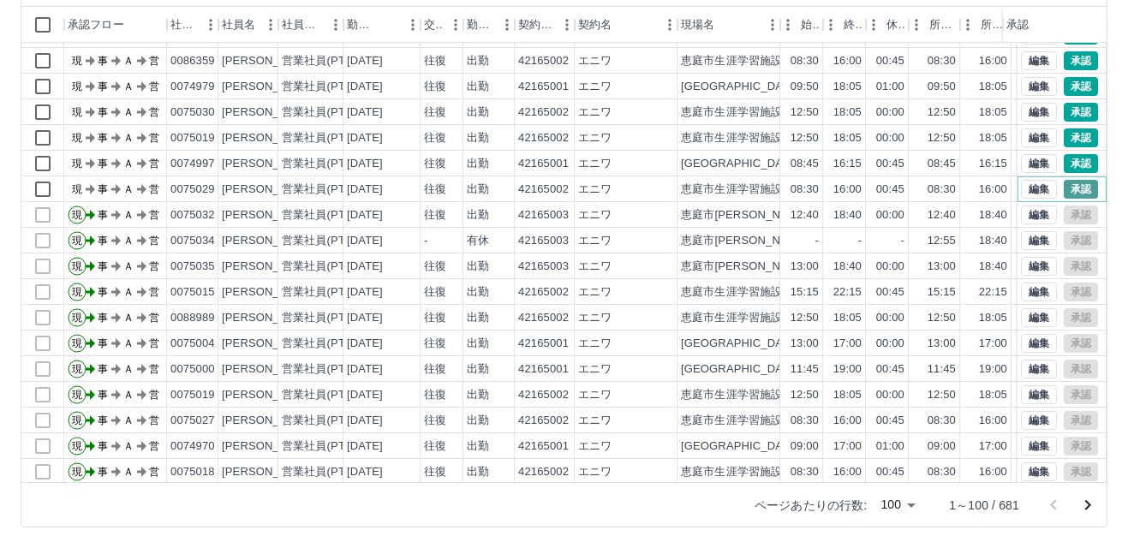
click at [1066, 187] on button "承認" at bounding box center [1081, 189] width 34 height 19
click at [1064, 163] on button "承認" at bounding box center [1081, 163] width 34 height 19
click at [1064, 128] on button "承認" at bounding box center [1081, 137] width 34 height 19
click at [1065, 112] on button "承認" at bounding box center [1081, 112] width 34 height 19
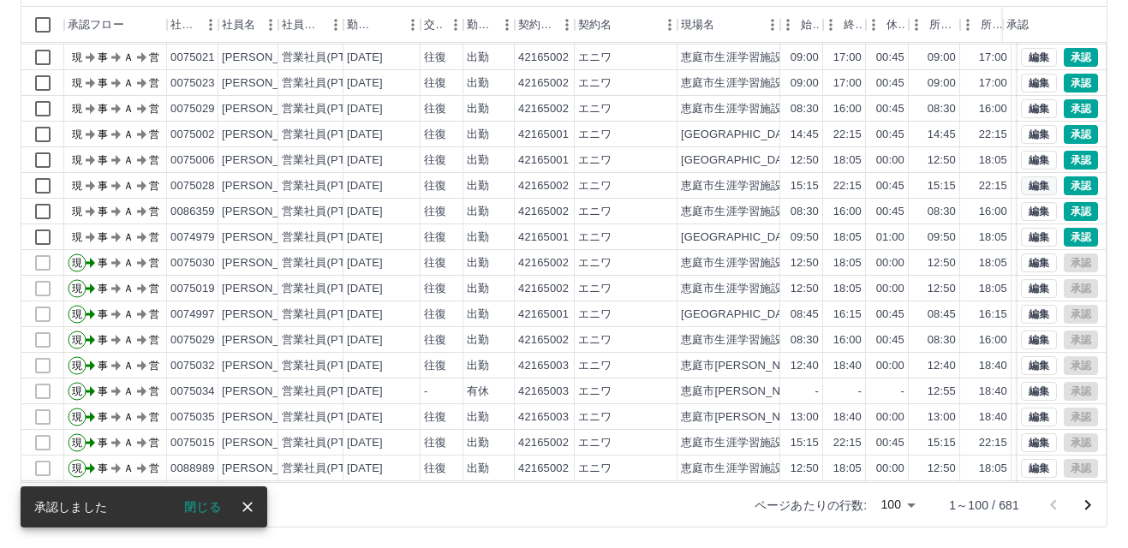
scroll to position [3, 0]
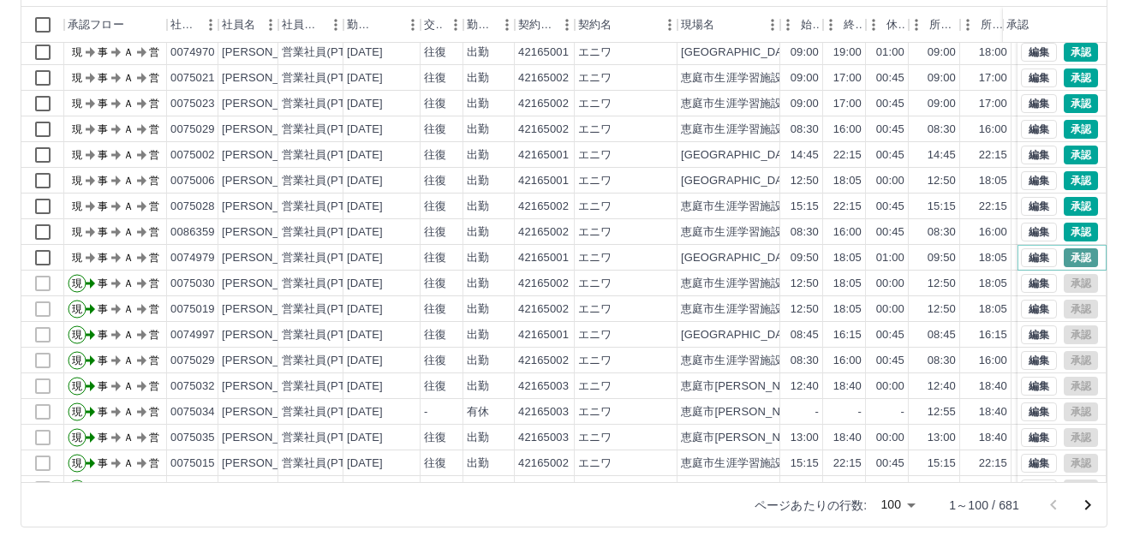
click at [1065, 255] on button "承認" at bounding box center [1081, 257] width 34 height 19
click at [1067, 179] on button "承認" at bounding box center [1081, 180] width 34 height 19
click at [1065, 226] on button "承認" at bounding box center [1081, 232] width 34 height 19
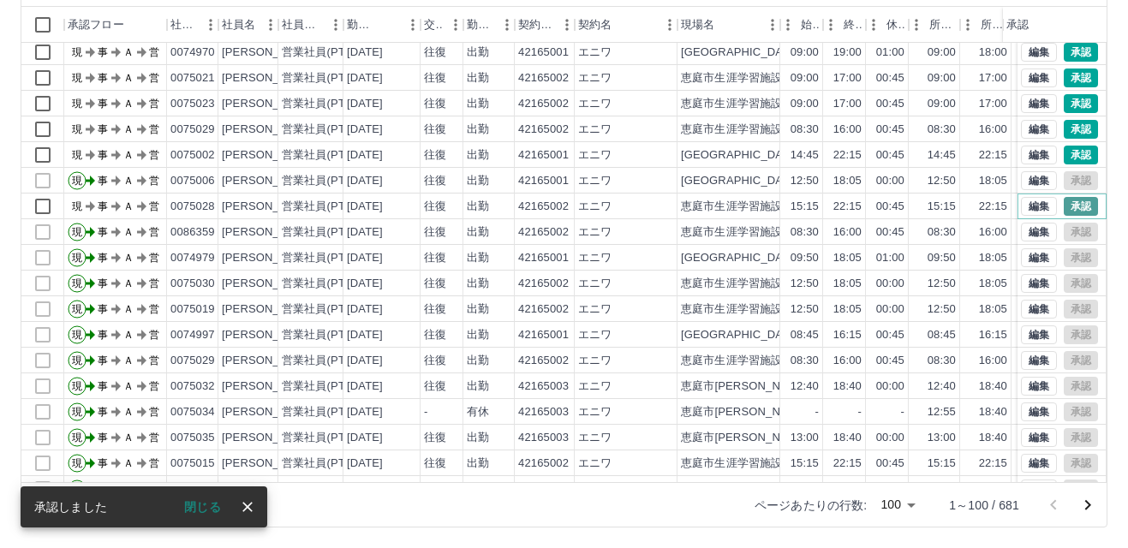
click at [1064, 205] on button "承認" at bounding box center [1081, 206] width 34 height 19
click at [1066, 152] on button "承認" at bounding box center [1081, 155] width 34 height 19
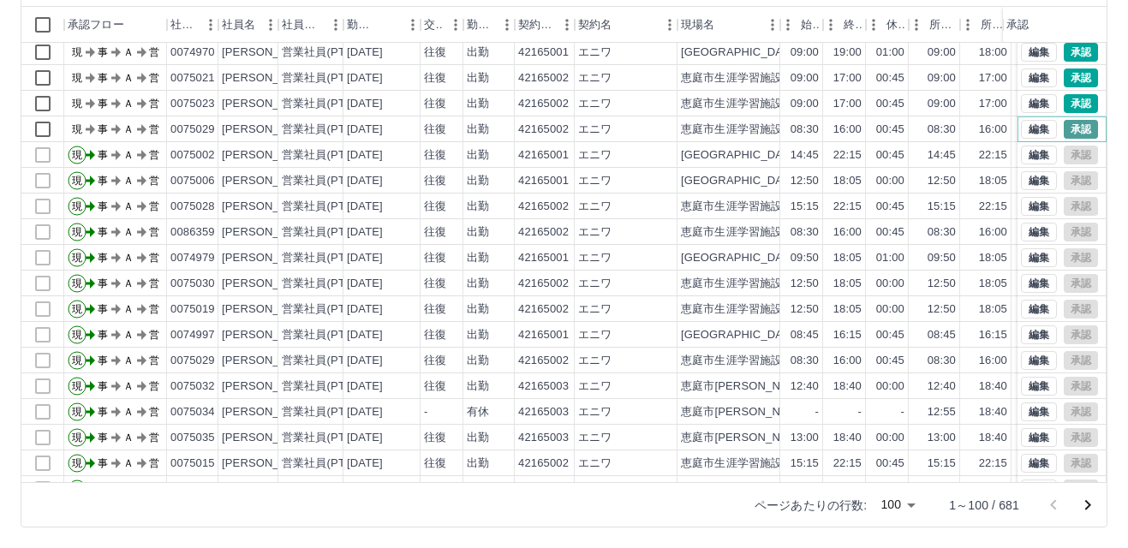
click at [1064, 128] on button "承認" at bounding box center [1081, 129] width 34 height 19
click at [1064, 100] on button "承認" at bounding box center [1081, 103] width 34 height 19
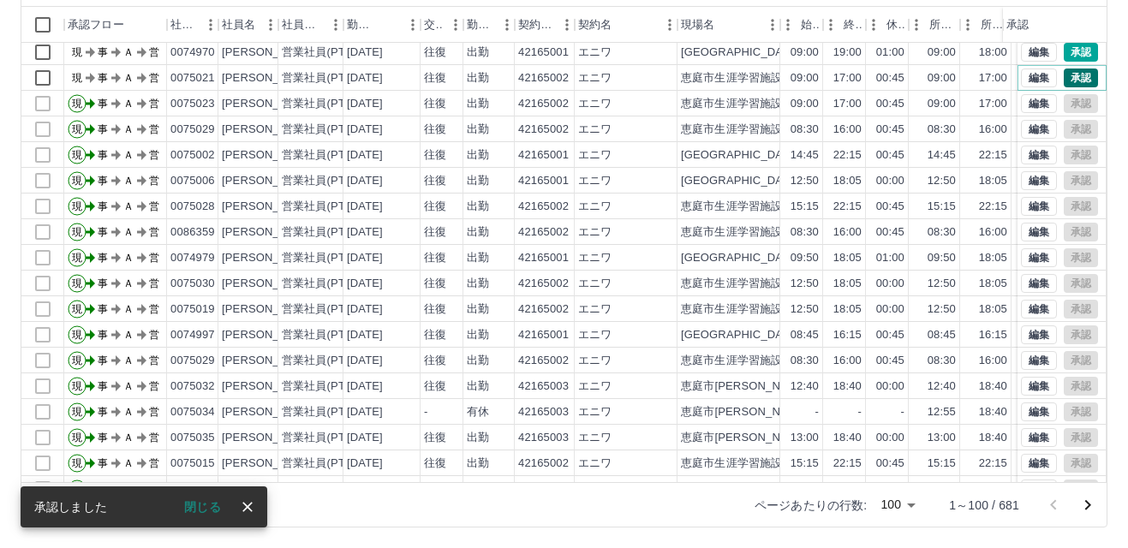
click at [1065, 75] on button "承認" at bounding box center [1081, 78] width 34 height 19
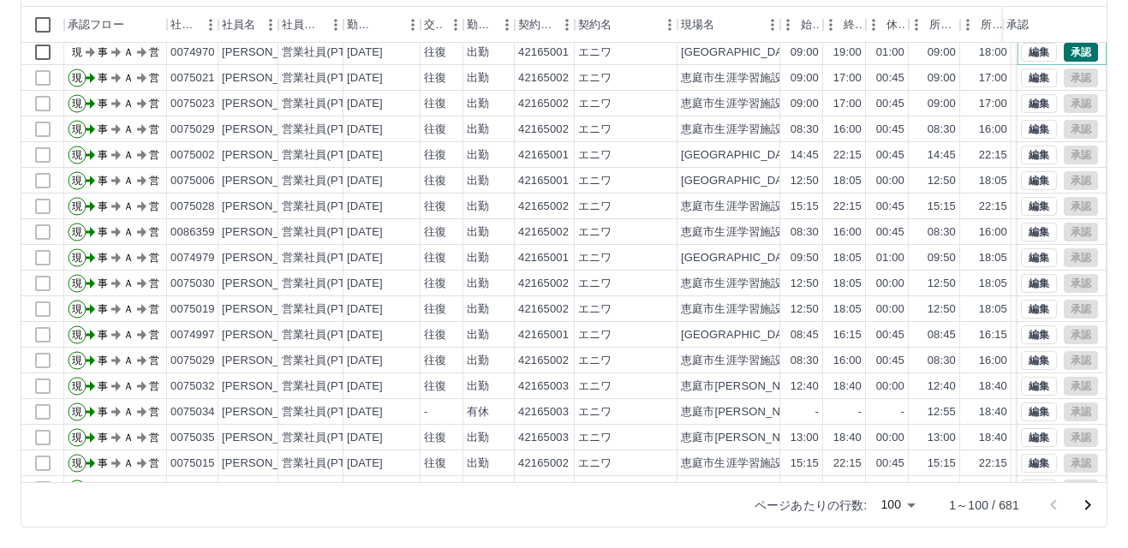
click at [1064, 48] on button "承認" at bounding box center [1081, 52] width 34 height 19
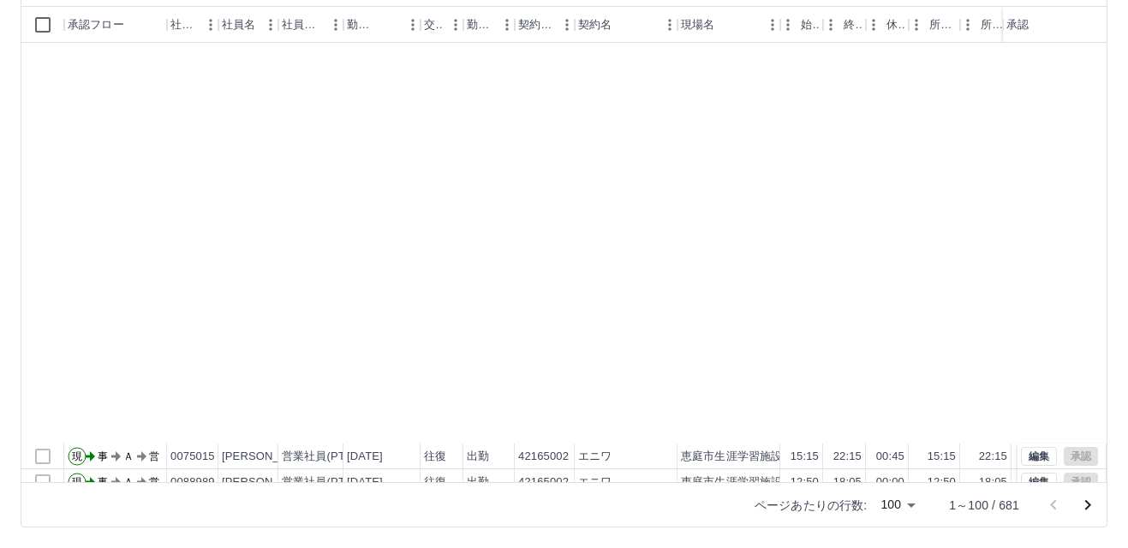
scroll to position [514, 0]
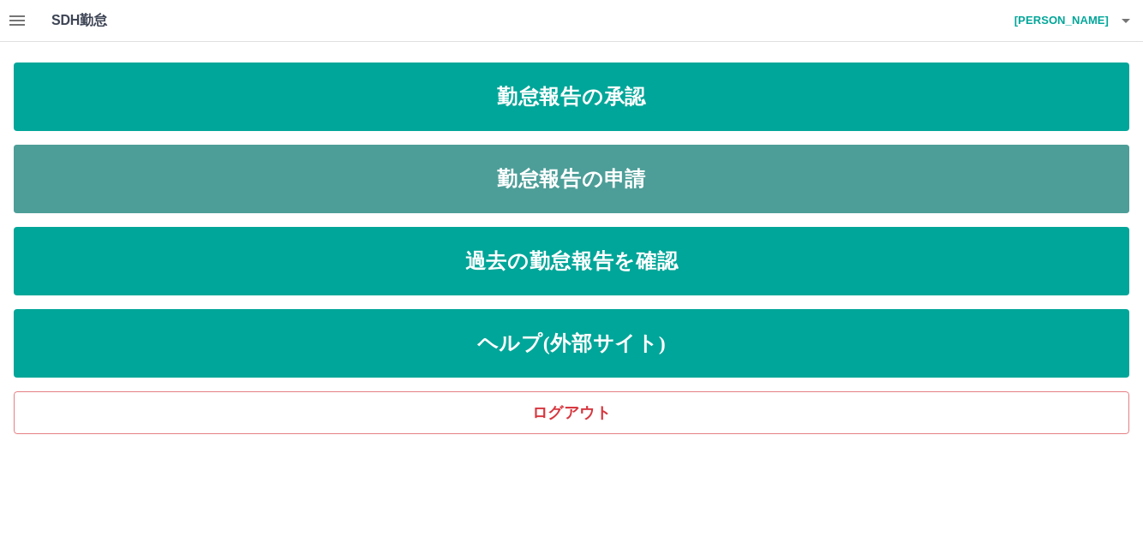
click at [563, 179] on link "勤怠報告の申請" at bounding box center [571, 179] width 1115 height 69
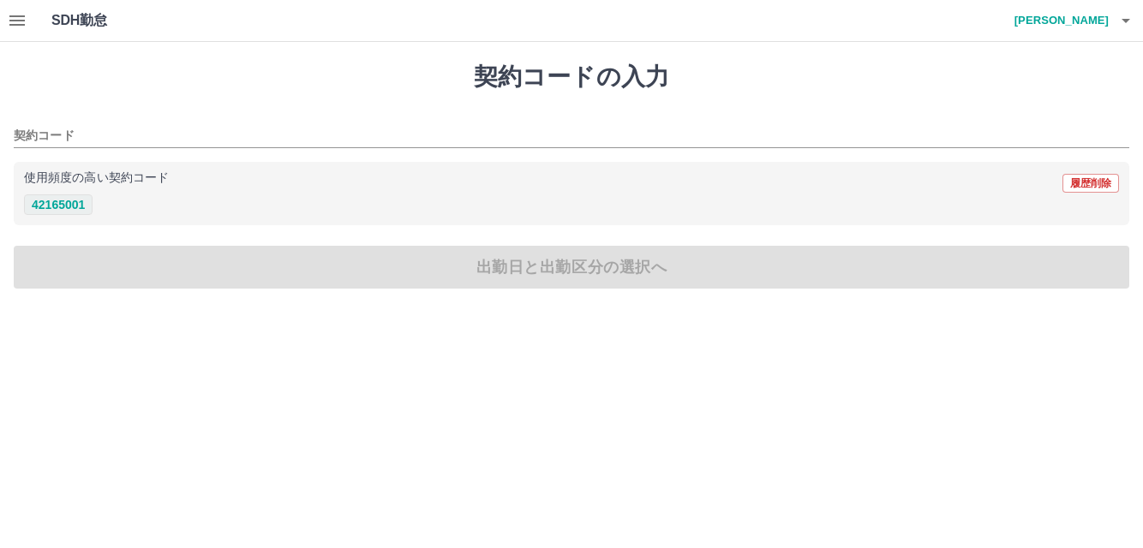
click at [67, 203] on button "42165001" at bounding box center [58, 204] width 69 height 21
type input "********"
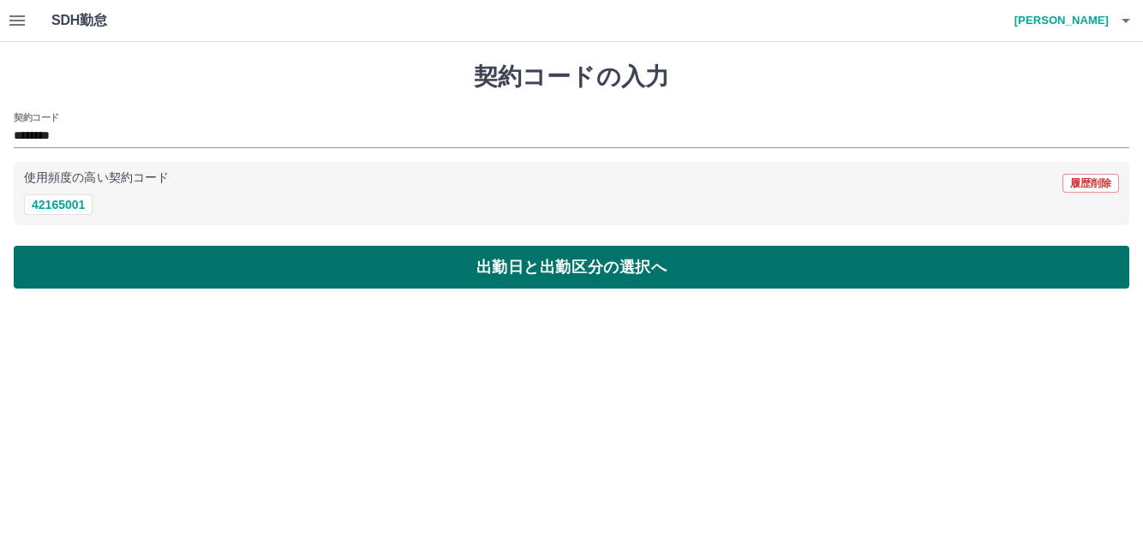
click at [446, 268] on button "出勤日と出勤区分の選択へ" at bounding box center [571, 267] width 1115 height 43
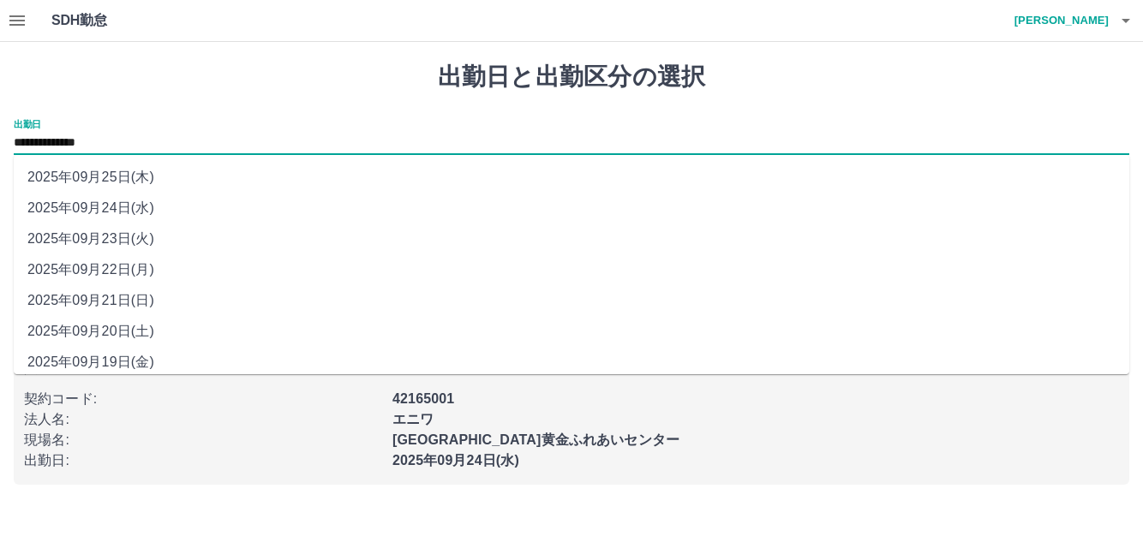
click at [152, 144] on input "**********" at bounding box center [571, 143] width 1115 height 21
click at [107, 234] on li "2025年09月23日(火)" at bounding box center [571, 239] width 1115 height 31
type input "**********"
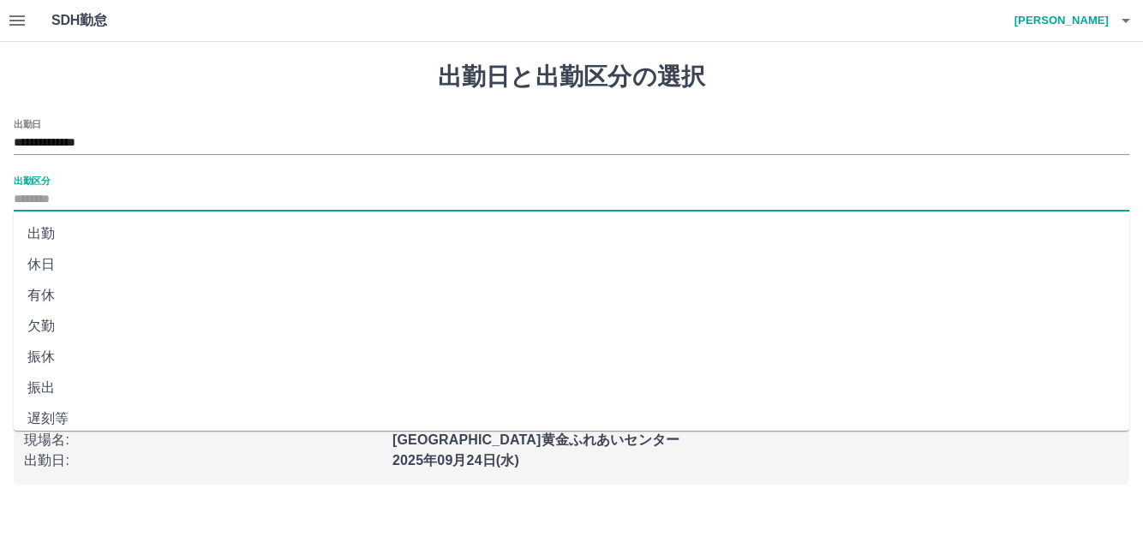
click at [84, 199] on input "出勤区分" at bounding box center [571, 199] width 1115 height 21
click at [43, 294] on li "有休" at bounding box center [571, 295] width 1115 height 31
type input "**"
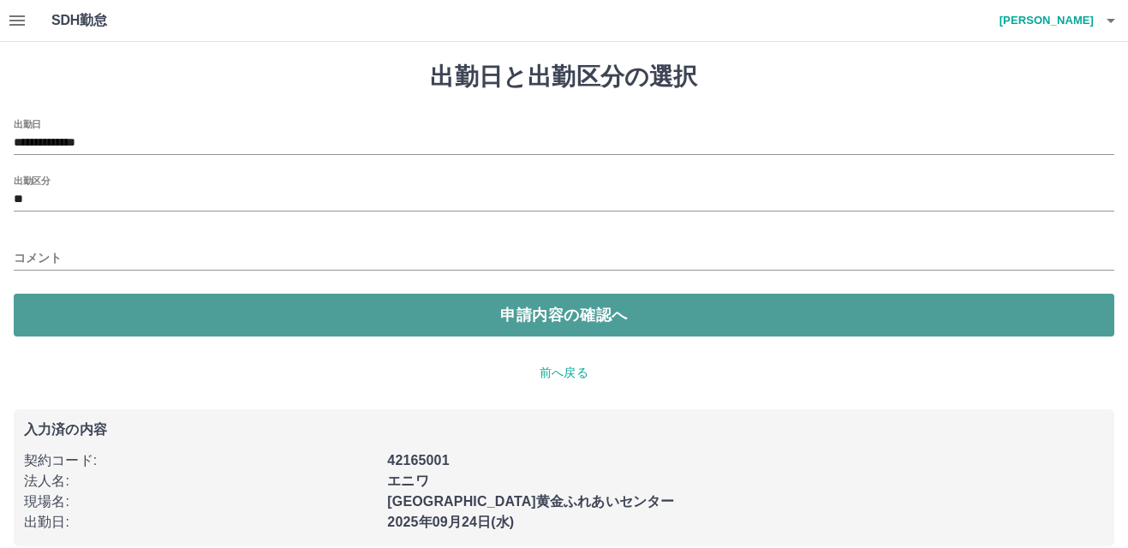
click at [517, 312] on button "申請内容の確認へ" at bounding box center [564, 315] width 1101 height 43
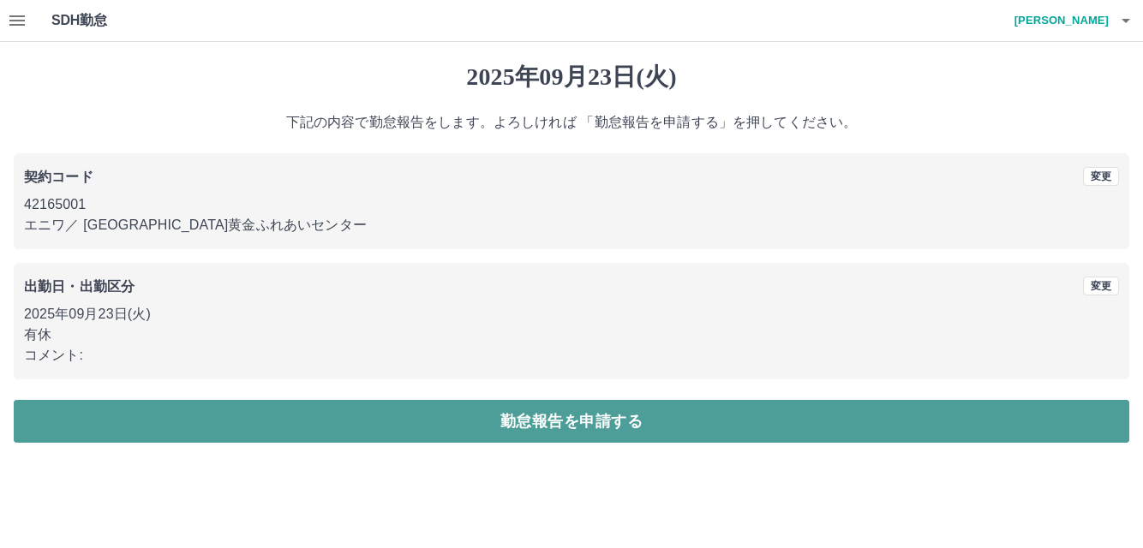
click at [590, 420] on button "勤怠報告を申請する" at bounding box center [571, 421] width 1115 height 43
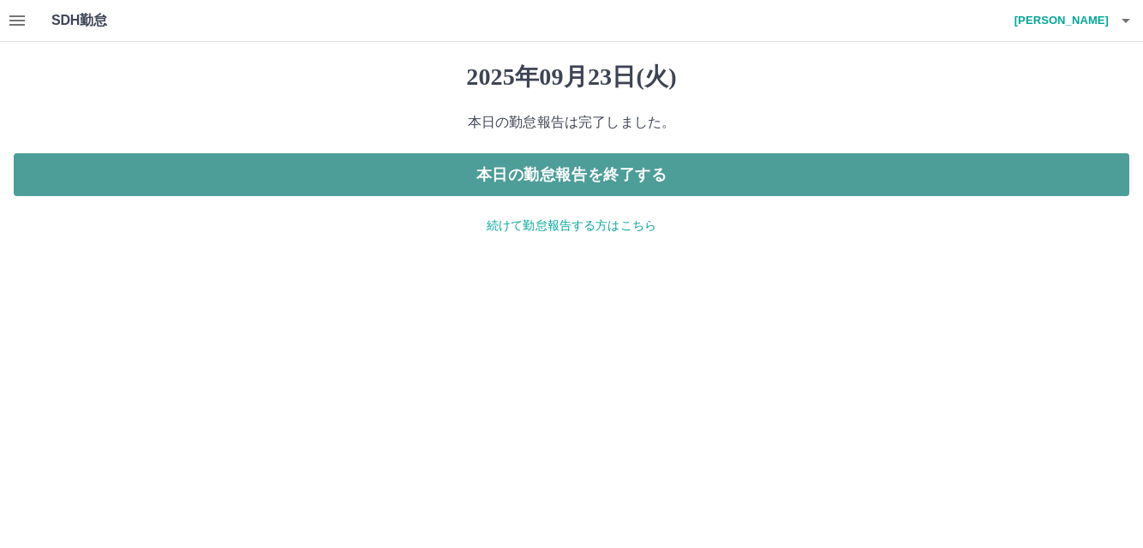
click at [618, 179] on button "本日の勤怠報告を終了する" at bounding box center [571, 174] width 1115 height 43
